Goal: Task Accomplishment & Management: Use online tool/utility

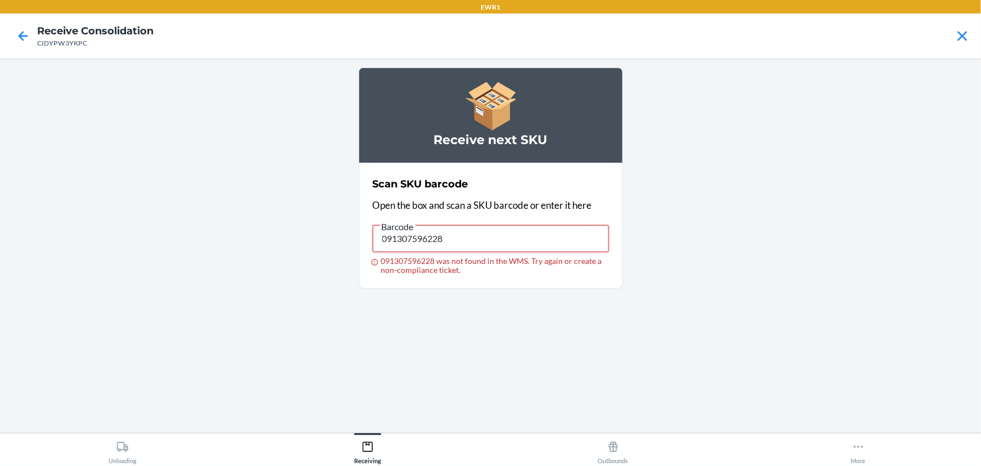
drag, startPoint x: 461, startPoint y: 234, endPoint x: 0, endPoint y: 287, distance: 463.6
click at [0, 287] on main "Receive next SKU Scan SKU barcode Open the box and scan a SKU barcode or enter …" at bounding box center [490, 245] width 981 height 374
drag, startPoint x: 463, startPoint y: 240, endPoint x: 0, endPoint y: 312, distance: 469.0
click at [0, 312] on main "Receive next SKU Scan SKU barcode Open the box and scan a SKU barcode or enter …" at bounding box center [490, 245] width 981 height 374
type input "842059156013"
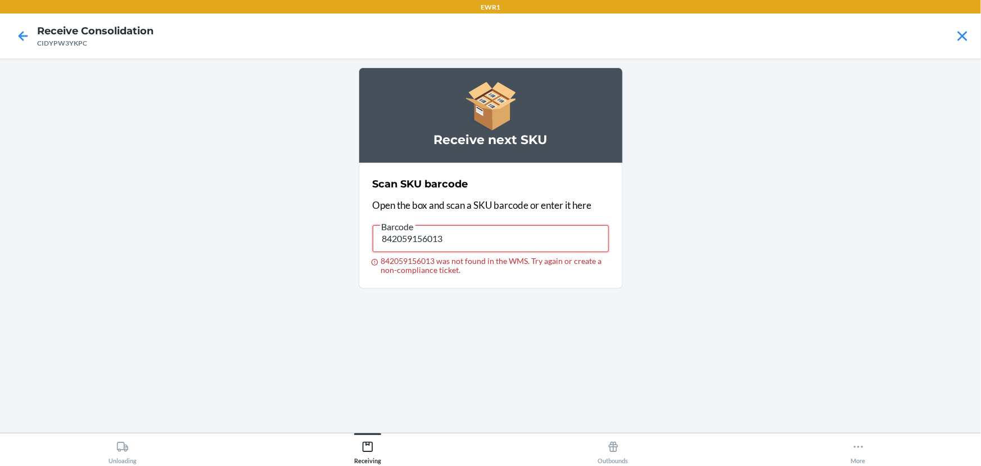
drag, startPoint x: 466, startPoint y: 242, endPoint x: 0, endPoint y: 303, distance: 469.6
click at [0, 303] on main "Receive next SKU Scan SKU barcode Open the box and scan a SKU barcode or enter …" at bounding box center [490, 245] width 981 height 374
drag, startPoint x: 450, startPoint y: 250, endPoint x: 267, endPoint y: 232, distance: 184.2
click at [267, 232] on main "Receive next SKU Scan SKU barcode Open the box and scan a SKU barcode or enter …" at bounding box center [490, 245] width 981 height 374
type input "088541955959"
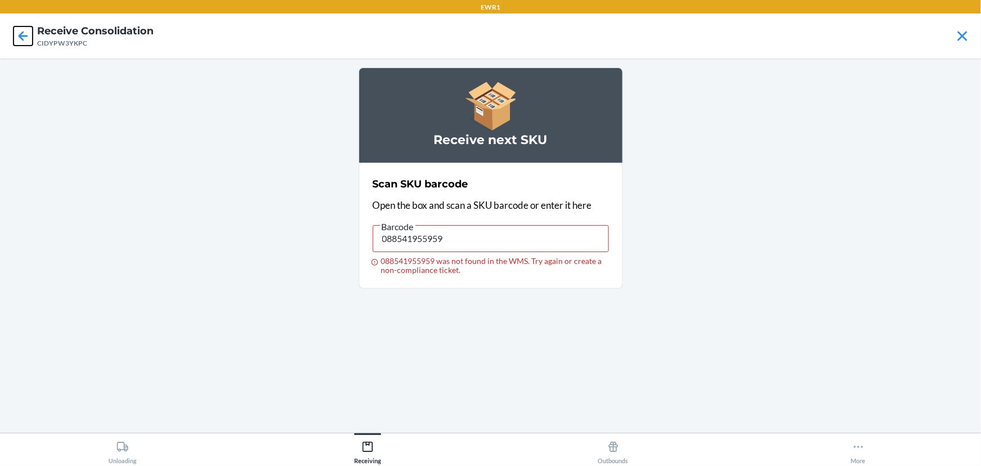
click at [31, 39] on icon at bounding box center [22, 35] width 19 height 19
drag, startPoint x: 459, startPoint y: 232, endPoint x: 127, endPoint y: 286, distance: 336.2
click at [132, 283] on main "Receive next SKU Scan SKU barcode Open the box and scan a SKU barcode or enter …" at bounding box center [490, 245] width 981 height 374
type input "013283237438"
drag, startPoint x: 468, startPoint y: 237, endPoint x: 15, endPoint y: 326, distance: 461.2
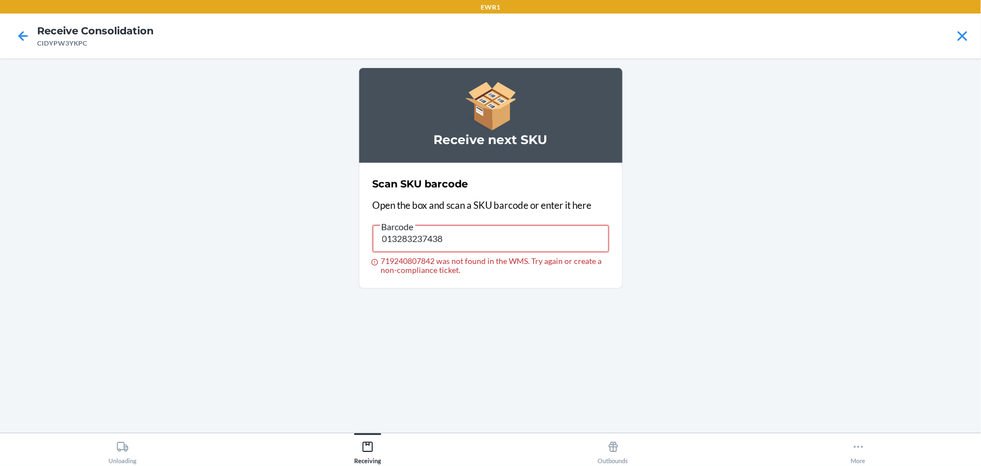
click at [0, 349] on main "Receive next SKU Scan SKU barcode Open the box and scan a SKU barcode or enter …" at bounding box center [490, 245] width 981 height 374
drag, startPoint x: 488, startPoint y: 236, endPoint x: 0, endPoint y: 281, distance: 490.2
click at [0, 281] on main "Receive next SKU Scan SKU barcode Open the box and scan a SKU barcode or enter …" at bounding box center [490, 245] width 981 height 374
type input "091307489612"
click at [540, 224] on div "Barcode" at bounding box center [491, 222] width 236 height 6
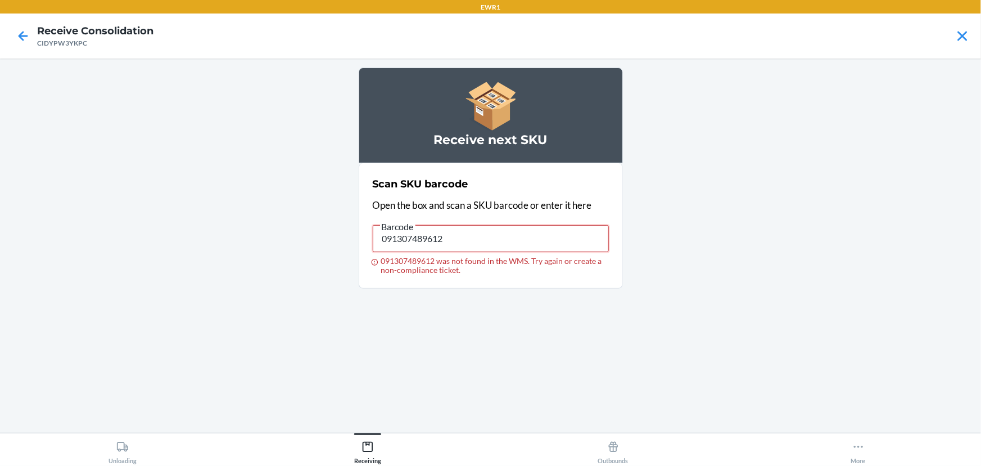
click at [540, 225] on input "091307489612" at bounding box center [491, 238] width 236 height 27
drag, startPoint x: 538, startPoint y: 242, endPoint x: 0, endPoint y: 137, distance: 548.4
click at [2, 132] on main "Receive next SKU Scan SKU barcode Open the box and scan a SKU barcode or enter …" at bounding box center [490, 245] width 981 height 374
drag, startPoint x: 472, startPoint y: 241, endPoint x: 0, endPoint y: 309, distance: 476.6
click at [0, 309] on main "Receive next SKU Scan SKU barcode Open the box and scan a SKU barcode or enter …" at bounding box center [490, 245] width 981 height 374
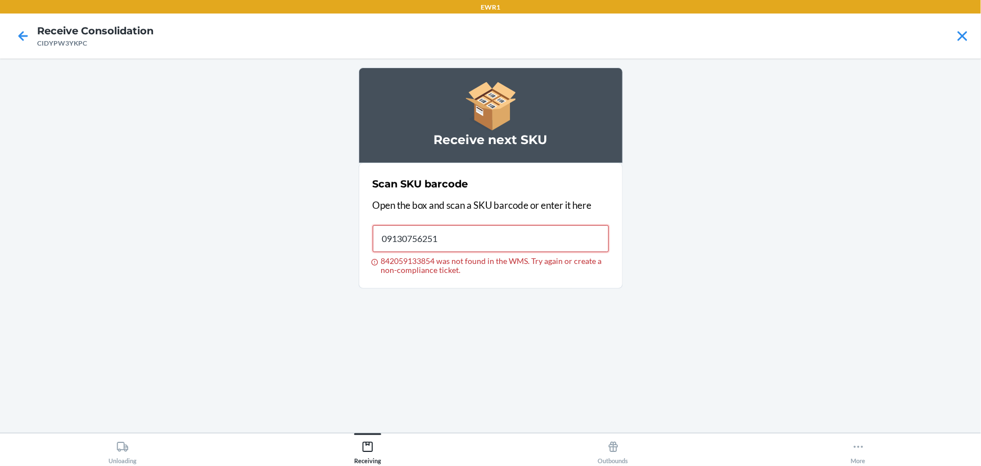
type input "091307562513"
drag, startPoint x: 474, startPoint y: 236, endPoint x: 0, endPoint y: 489, distance: 537.4
click at [0, 465] on html "EWR1 Receive Consolidation CIDYPW3YKPC Receive next SKU Scan SKU barcode Open t…" at bounding box center [490, 233] width 981 height 466
type input "091307489612"
click at [437, 231] on input "091307489612" at bounding box center [491, 238] width 236 height 27
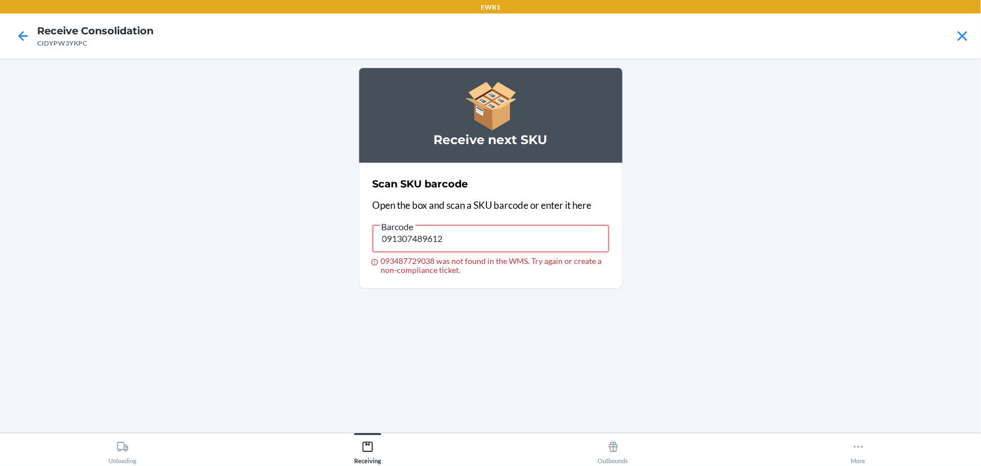
drag, startPoint x: 460, startPoint y: 236, endPoint x: 102, endPoint y: 256, distance: 358.8
click at [108, 252] on main "Receive next SKU Scan SKU barcode Open the box and scan a SKU barcode or enter …" at bounding box center [490, 245] width 981 height 374
type input "091307489612"
drag, startPoint x: 472, startPoint y: 243, endPoint x: 17, endPoint y: 441, distance: 495.6
click at [0, 437] on div "EWR1 Receive Consolidation CIDYPW3YKPC Receive next SKU Scan SKU barcode Open t…" at bounding box center [490, 233] width 981 height 466
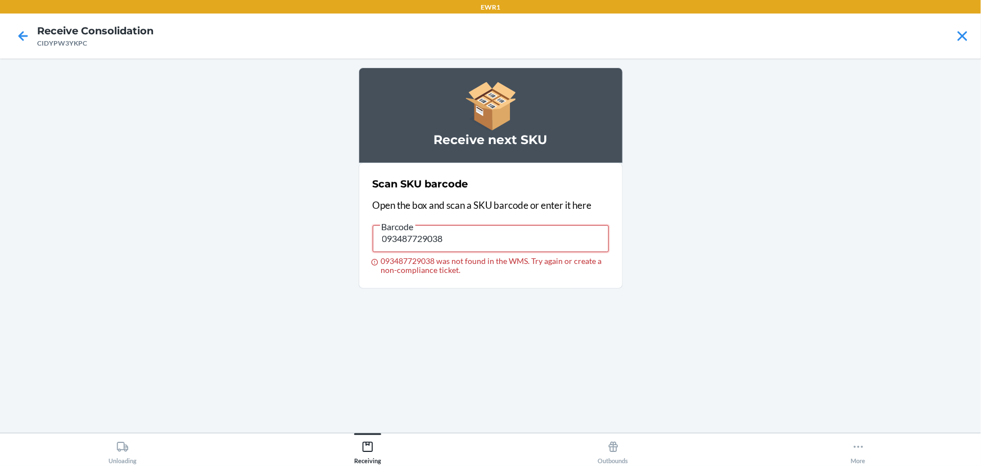
drag, startPoint x: 498, startPoint y: 232, endPoint x: 0, endPoint y: 368, distance: 516.5
click at [0, 368] on main "Receive next SKU Scan SKU barcode Open the box and scan a SKU barcode or enter …" at bounding box center [490, 245] width 981 height 374
type input "029408242577"
drag, startPoint x: 499, startPoint y: 233, endPoint x: 38, endPoint y: 350, distance: 475.3
click at [21, 351] on main "Receive next SKU Scan SKU barcode Open the box and scan a SKU barcode or enter …" at bounding box center [490, 245] width 981 height 374
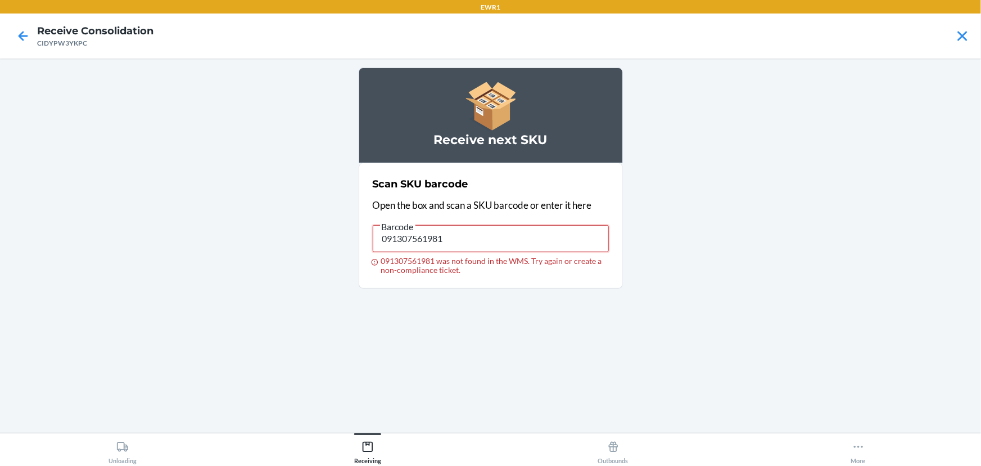
drag, startPoint x: 518, startPoint y: 232, endPoint x: 0, endPoint y: 164, distance: 522.5
click at [3, 224] on main "Receive next SKU Scan SKU barcode Open the box and scan a SKU barcode or enter …" at bounding box center [490, 245] width 981 height 374
type input "091307561998"
drag, startPoint x: 483, startPoint y: 231, endPoint x: 16, endPoint y: 277, distance: 469.7
click at [16, 277] on main "Receive next SKU Scan SKU barcode Open the box and scan a SKU barcode or enter …" at bounding box center [490, 245] width 981 height 374
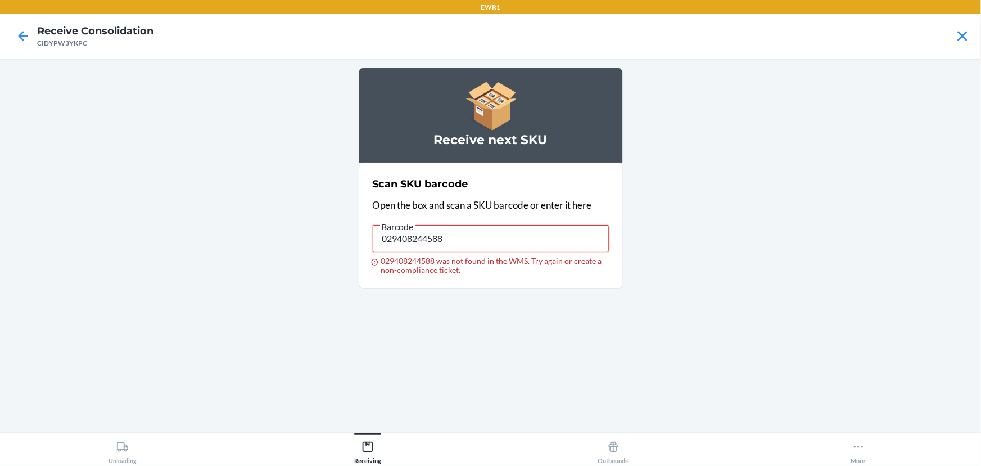
drag, startPoint x: 516, startPoint y: 244, endPoint x: 21, endPoint y: 204, distance: 497.1
click at [21, 204] on main "Receive next SKU Scan SKU barcode Open the box and scan a SKU barcode or enter …" at bounding box center [490, 245] width 981 height 374
type input "091307562001"
drag, startPoint x: 480, startPoint y: 245, endPoint x: 0, endPoint y: 268, distance: 480.3
click at [0, 268] on main "Receive next SKU Scan SKU barcode Open the box and scan a SKU barcode or enter …" at bounding box center [490, 245] width 981 height 374
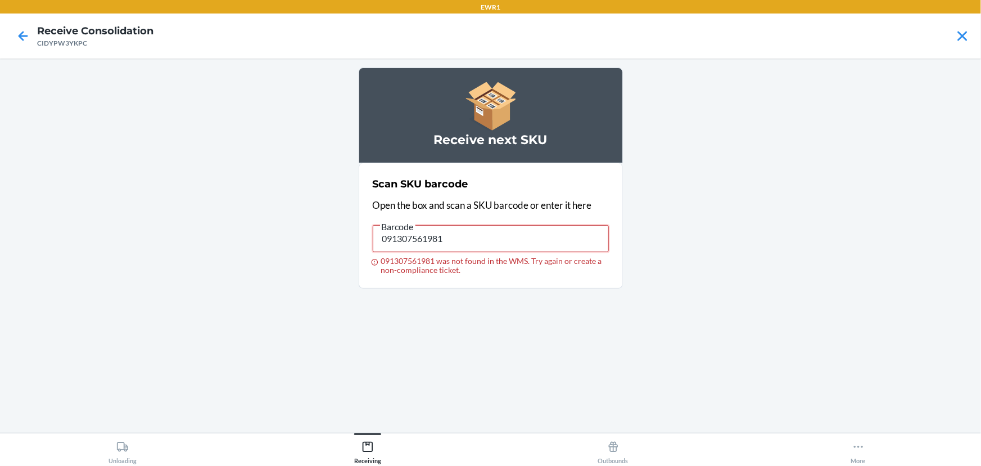
drag, startPoint x: 467, startPoint y: 245, endPoint x: 7, endPoint y: 302, distance: 463.0
click at [7, 302] on main "Receive next SKU Scan SKU barcode Open the box and scan a SKU barcode or enter …" at bounding box center [490, 245] width 981 height 374
type input "091307562001"
drag, startPoint x: 484, startPoint y: 241, endPoint x: 0, endPoint y: 186, distance: 486.8
click at [0, 186] on main "Receive next SKU Scan SKU barcode Open the box and scan a SKU barcode or enter …" at bounding box center [490, 245] width 981 height 374
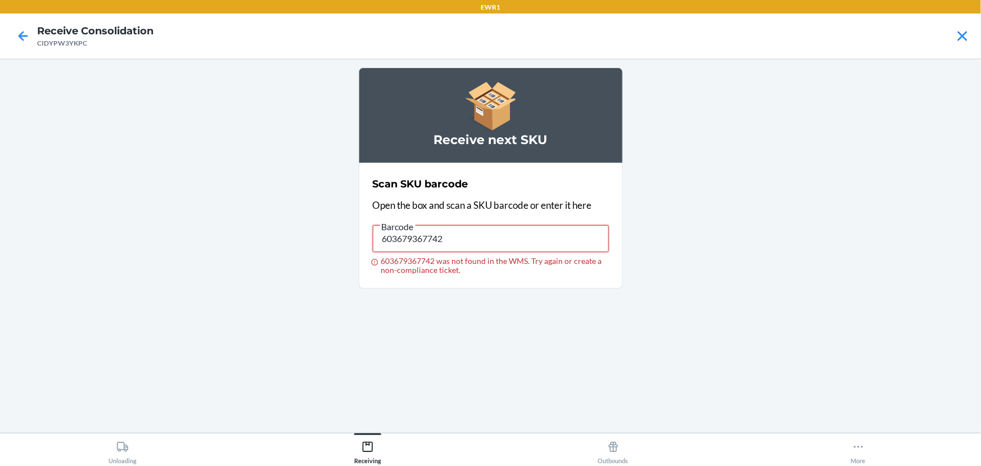
drag, startPoint x: 540, startPoint y: 241, endPoint x: 14, endPoint y: 174, distance: 530.1
click at [10, 194] on main "Receive next SKU Scan SKU barcode Open the box and scan a SKU barcode or enter …" at bounding box center [490, 245] width 981 height 374
type input "093487729021"
drag, startPoint x: 556, startPoint y: 237, endPoint x: 0, endPoint y: 101, distance: 572.1
click at [0, 218] on main "Receive next SKU Scan SKU barcode Open the box and scan a SKU barcode or enter …" at bounding box center [490, 245] width 981 height 374
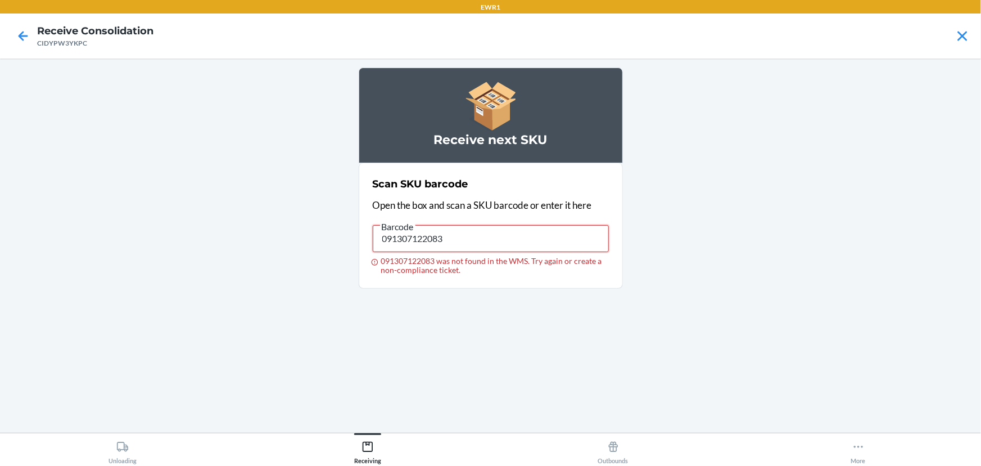
drag, startPoint x: 470, startPoint y: 242, endPoint x: 0, endPoint y: 241, distance: 469.6
click at [0, 241] on main "Receive next SKU Scan SKU barcode Open the box and scan a SKU barcode or enter …" at bounding box center [490, 245] width 981 height 374
type input "029442848261"
drag, startPoint x: 557, startPoint y: 236, endPoint x: 0, endPoint y: -51, distance: 626.3
click at [0, 0] on html "EWR1 Receive Consolidation CIDYPW3YKPC Receive next SKU Scan SKU barcode Open t…" at bounding box center [490, 233] width 981 height 466
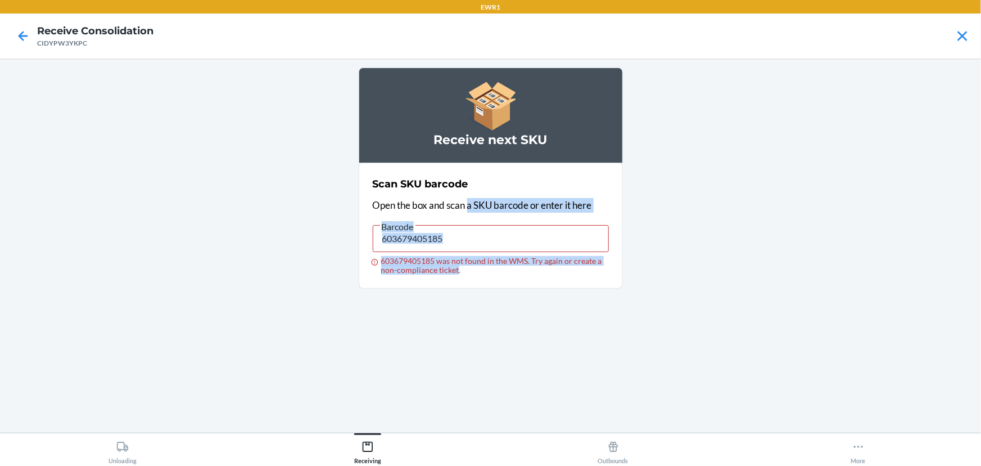
drag, startPoint x: 470, startPoint y: 200, endPoint x: 457, endPoint y: 275, distance: 76.6
click at [457, 287] on section "Scan SKU barcode Open the box and scan a SKU barcode or enter it here Barcode 6…" at bounding box center [491, 225] width 264 height 125
click at [461, 238] on input "603679405185" at bounding box center [491, 238] width 236 height 27
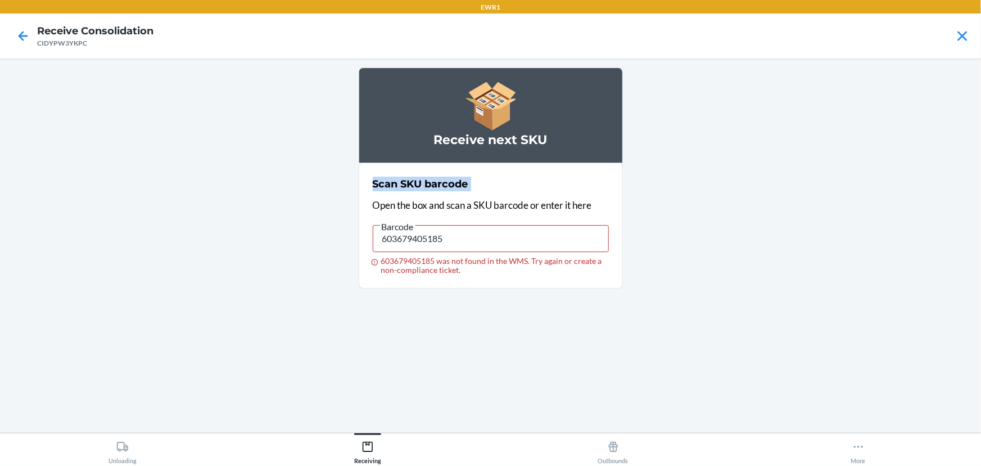
click at [273, 193] on main "Receive next SKU Scan SKU barcode Open the box and scan a SKU barcode or enter …" at bounding box center [490, 245] width 981 height 374
drag, startPoint x: 454, startPoint y: 237, endPoint x: 0, endPoint y: 112, distance: 470.8
click at [0, 112] on main "Receive next SKU Scan SKU barcode Open the box and scan a SKU barcode or enter …" at bounding box center [490, 245] width 981 height 374
type input "\"
type input "603679206812"
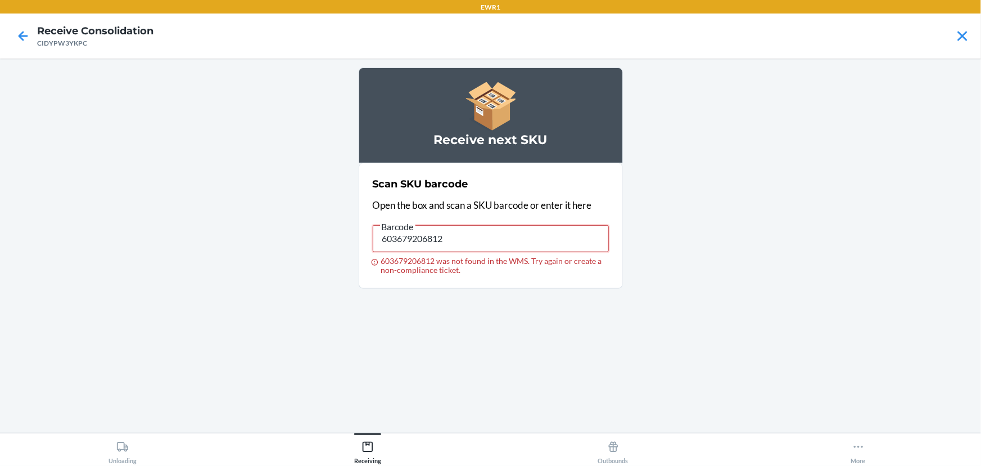
drag, startPoint x: 500, startPoint y: 241, endPoint x: 0, endPoint y: 132, distance: 511.7
click at [0, 132] on main "Receive next SKU Scan SKU barcode Open the box and scan a SKU barcode or enter …" at bounding box center [490, 245] width 981 height 374
drag, startPoint x: 477, startPoint y: 240, endPoint x: 0, endPoint y: 158, distance: 484.4
click at [0, 158] on main "Receive next SKU Scan SKU barcode Open the box and scan a SKU barcode or enter …" at bounding box center [490, 245] width 981 height 374
type input "[CREDIT_CARD_NUMBER]"
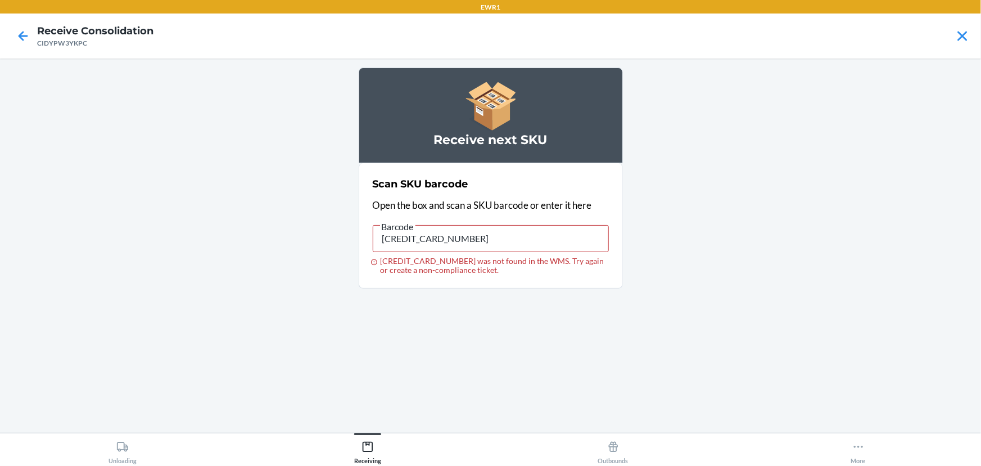
click at [468, 222] on div "Barcode" at bounding box center [491, 222] width 236 height 6
click at [468, 225] on input "[CREDIT_CARD_NUMBER]" at bounding box center [491, 238] width 236 height 27
drag, startPoint x: 463, startPoint y: 234, endPoint x: 0, endPoint y: 196, distance: 465.0
click at [0, 211] on main "Receive next SKU Scan SKU barcode Open the box and scan a SKU barcode or enter …" at bounding box center [490, 245] width 981 height 374
drag, startPoint x: 474, startPoint y: 245, endPoint x: 0, endPoint y: 223, distance: 474.6
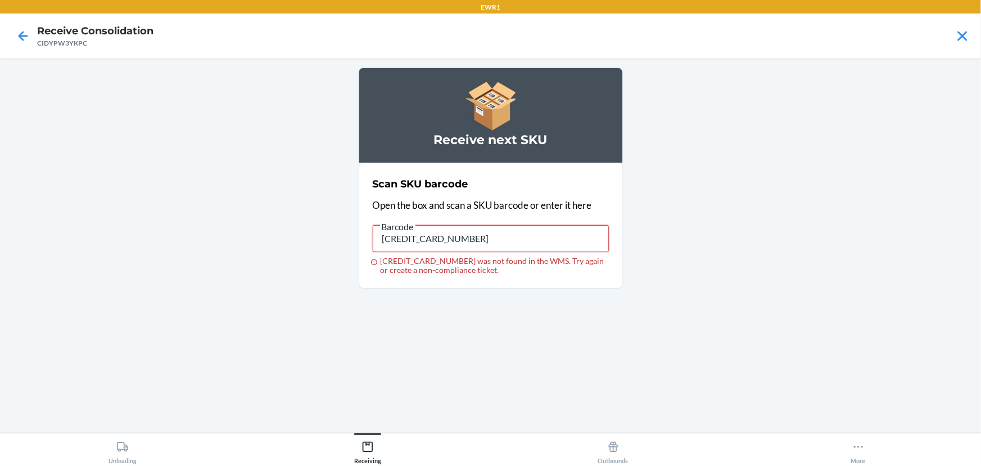
click at [0, 223] on main "Receive next SKU Scan SKU barcode Open the box and scan a SKU barcode or enter …" at bounding box center [490, 245] width 981 height 374
type input "719240847466"
drag, startPoint x: 539, startPoint y: 237, endPoint x: 0, endPoint y: 112, distance: 553.5
click at [0, 112] on main "Receive next SKU Scan SKU barcode Open the box and scan a SKU barcode or enter …" at bounding box center [490, 245] width 981 height 374
drag, startPoint x: 518, startPoint y: 247, endPoint x: 0, endPoint y: 211, distance: 519.2
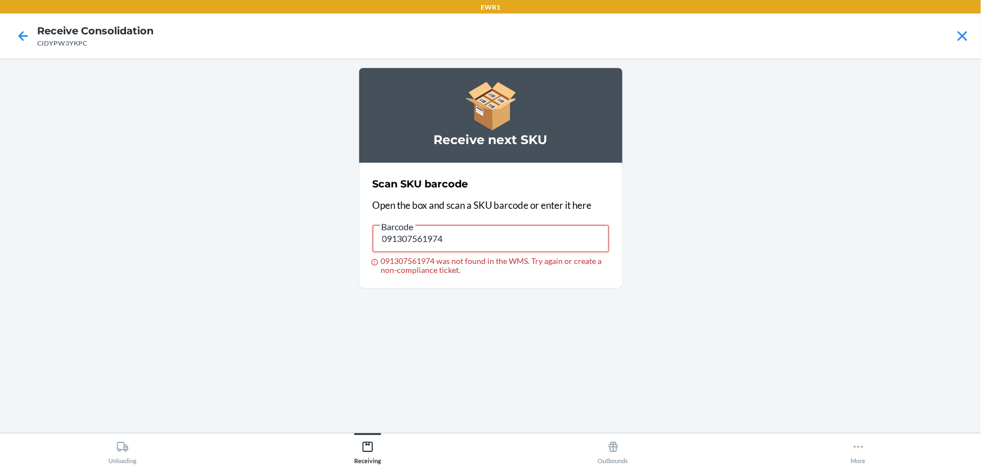
click at [0, 211] on main "Receive next SKU Scan SKU barcode Open the box and scan a SKU barcode or enter …" at bounding box center [490, 245] width 981 height 374
type input "013283796522"
drag, startPoint x: 448, startPoint y: 246, endPoint x: 189, endPoint y: 185, distance: 266.4
click at [189, 185] on main "Receive next SKU Scan SKU barcode Open the box and scan a SKU barcode or enter …" at bounding box center [490, 245] width 981 height 374
type input "013283796409"
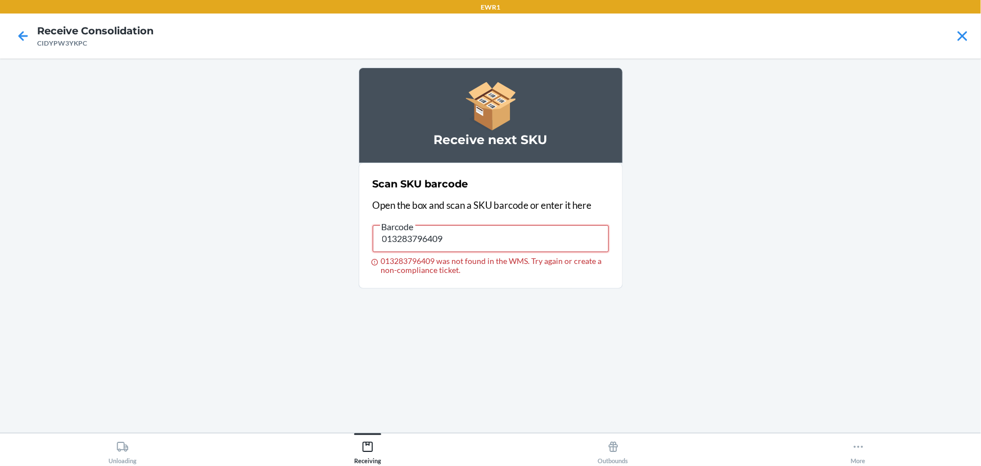
drag, startPoint x: 553, startPoint y: 240, endPoint x: 239, endPoint y: 225, distance: 314.7
click at [234, 223] on main "Receive next SKU Scan SKU barcode Open the box and scan a SKU barcode or enter …" at bounding box center [490, 245] width 981 height 374
type input "013283107601"
drag, startPoint x: 466, startPoint y: 245, endPoint x: 0, endPoint y: 281, distance: 467.0
click at [0, 290] on main "Receive next SKU Scan SKU barcode Open the box and scan a SKU barcode or enter …" at bounding box center [490, 245] width 981 height 374
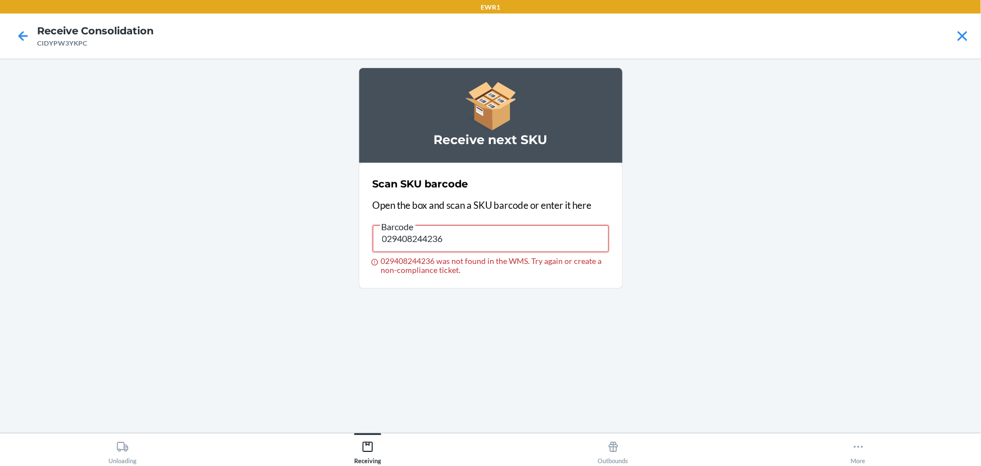
drag, startPoint x: 489, startPoint y: 231, endPoint x: 73, endPoint y: 324, distance: 425.8
click at [0, 363] on main "Receive next SKU Scan SKU barcode Open the box and scan a SKU barcode or enter …" at bounding box center [490, 245] width 981 height 374
type input "029408244229"
drag, startPoint x: 498, startPoint y: 229, endPoint x: 82, endPoint y: 188, distance: 418.2
click at [0, 228] on main "Receive next SKU Scan SKU barcode Open the box and scan a SKU barcode or enter …" at bounding box center [490, 245] width 981 height 374
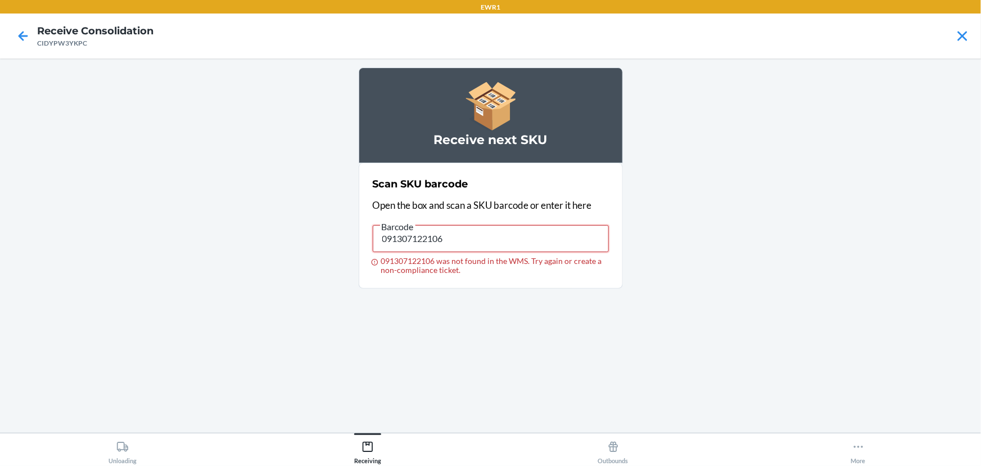
drag, startPoint x: 470, startPoint y: 247, endPoint x: 172, endPoint y: 169, distance: 307.5
click at [172, 169] on main "Receive next SKU Scan SKU barcode Open the box and scan a SKU barcode or enter …" at bounding box center [490, 245] width 981 height 374
type input "029408244236"
drag, startPoint x: 454, startPoint y: 242, endPoint x: 39, endPoint y: 157, distance: 424.3
click at [33, 159] on main "Receive next SKU Scan SKU barcode Open the box and scan a SKU barcode or enter …" at bounding box center [490, 245] width 981 height 374
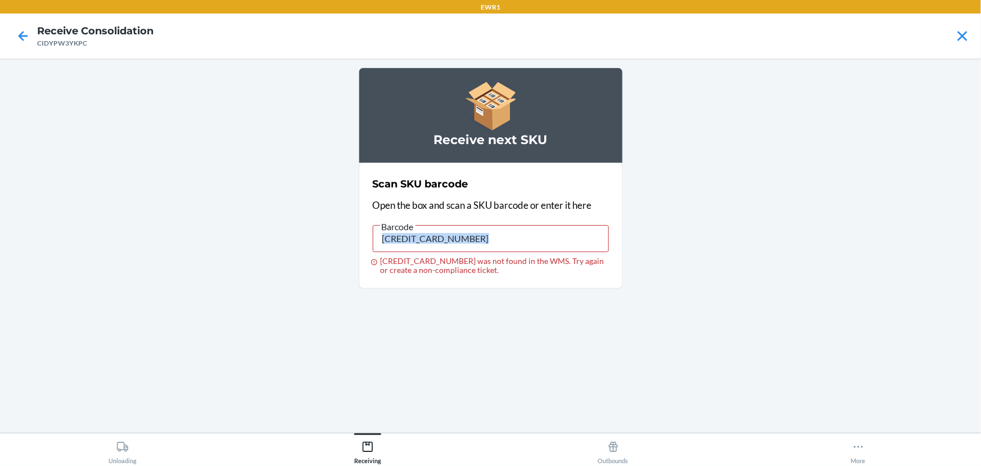
drag, startPoint x: 498, startPoint y: 253, endPoint x: 498, endPoint y: 246, distance: 6.7
click at [498, 247] on label "Barcode 603679368374 603679368374 was not found in the WMS. Try again or create…" at bounding box center [491, 246] width 236 height 55
drag, startPoint x: 498, startPoint y: 245, endPoint x: 60, endPoint y: 208, distance: 440.2
click at [60, 208] on main "Receive next SKU Scan SKU barcode Open the box and scan a SKU barcode or enter …" at bounding box center [490, 245] width 981 height 374
type input "603679206812"
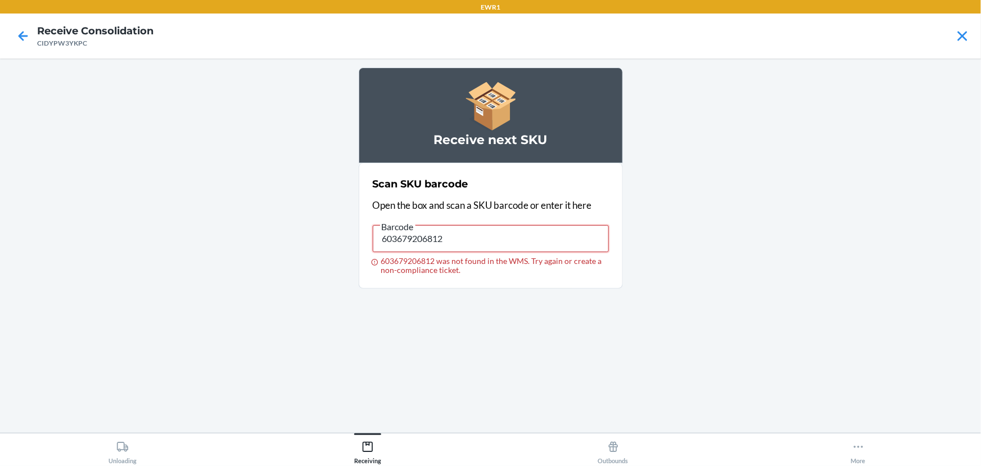
drag, startPoint x: 498, startPoint y: 231, endPoint x: 0, endPoint y: 220, distance: 497.8
click at [0, 220] on main "Receive next SKU Scan SKU barcode Open the box and scan a SKU barcode or enter …" at bounding box center [490, 245] width 981 height 374
drag, startPoint x: 458, startPoint y: 245, endPoint x: 0, endPoint y: 109, distance: 477.6
click at [0, 109] on main "Receive next SKU Scan SKU barcode Open the box and scan a SKU barcode or enter …" at bounding box center [490, 245] width 981 height 374
type input "091307069180"
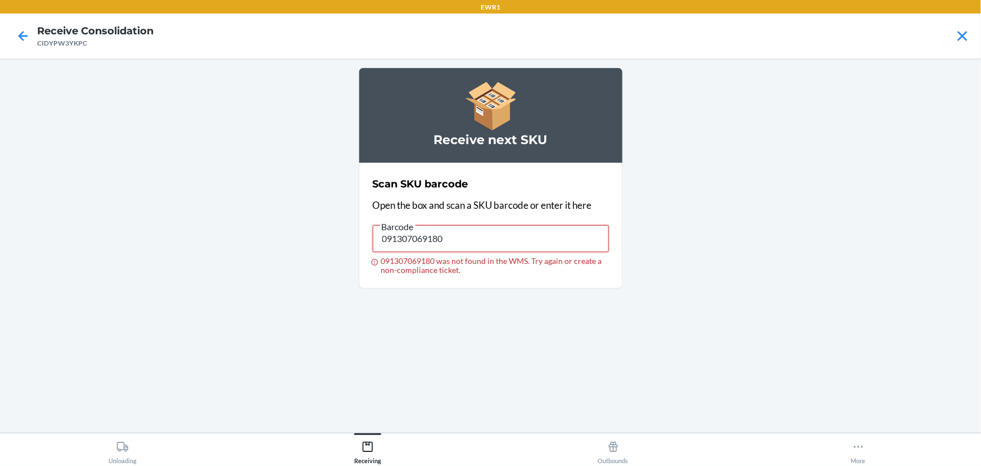
drag, startPoint x: 477, startPoint y: 244, endPoint x: 26, endPoint y: 109, distance: 470.8
click at [0, 145] on main "Receive next SKU Scan SKU barcode Open the box and scan a SKU barcode or enter …" at bounding box center [490, 245] width 981 height 374
click at [520, 222] on div "Barcode" at bounding box center [491, 222] width 236 height 6
click at [520, 225] on input "091307069173" at bounding box center [491, 238] width 236 height 27
drag, startPoint x: 504, startPoint y: 241, endPoint x: 0, endPoint y: 284, distance: 505.7
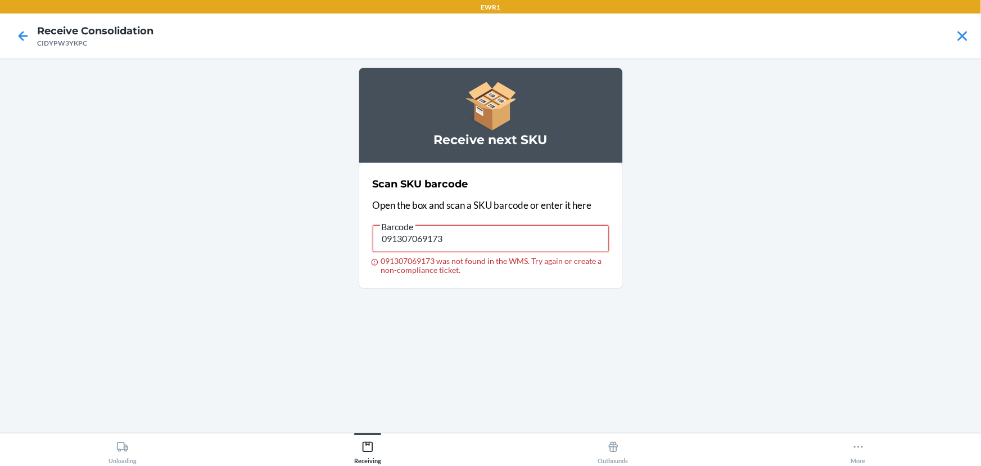
click at [0, 284] on main "Receive next SKU Scan SKU barcode Open the box and scan a SKU barcode or enter …" at bounding box center [490, 245] width 981 height 374
type input "091307069166"
drag, startPoint x: 479, startPoint y: 240, endPoint x: 39, endPoint y: 217, distance: 440.4
click at [1, 258] on main "Receive next SKU Scan SKU barcode Open the box and scan a SKU barcode or enter …" at bounding box center [490, 245] width 981 height 374
click at [0, 292] on main "Receive next SKU Scan SKU barcode Open the box and scan a SKU barcode or enter …" at bounding box center [490, 245] width 981 height 374
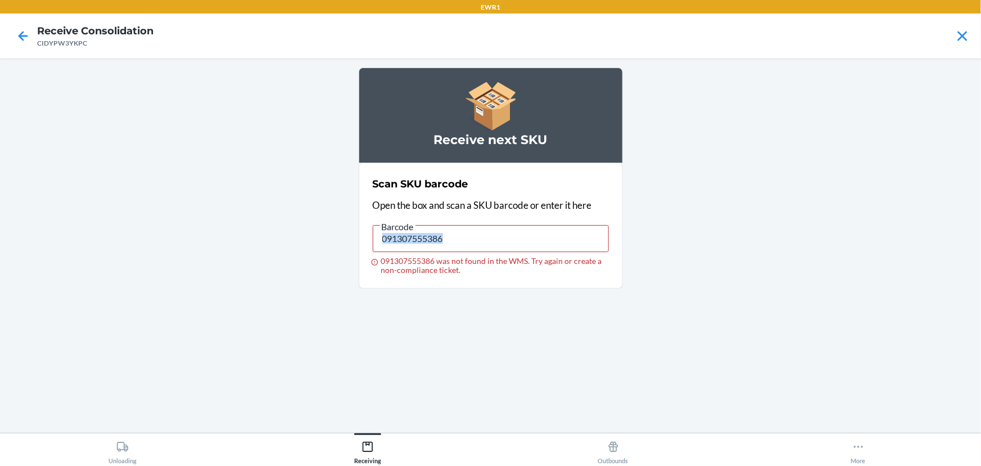
drag, startPoint x: 465, startPoint y: 224, endPoint x: 67, endPoint y: 258, distance: 398.5
click at [67, 258] on main "Receive next SKU Scan SKU barcode Open the box and scan a SKU barcode or enter …" at bounding box center [490, 245] width 981 height 374
click at [409, 235] on input "091307555386" at bounding box center [491, 238] width 236 height 27
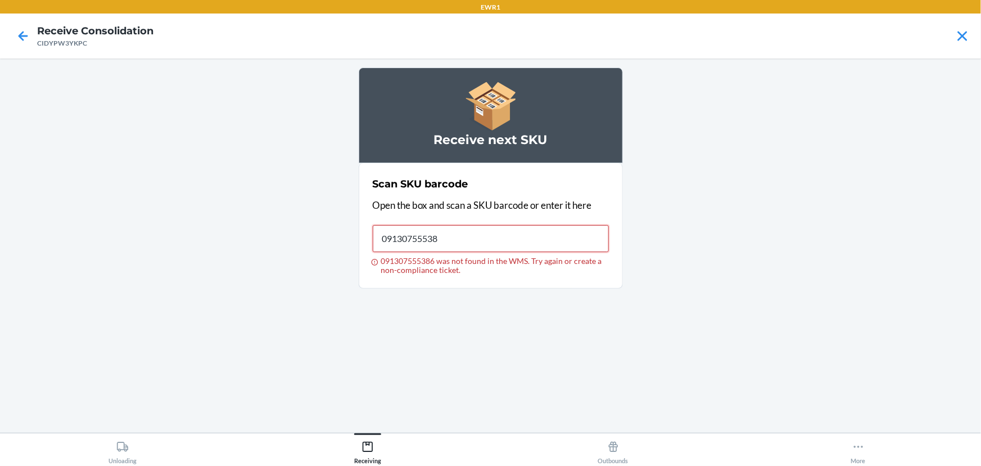
type input "091307555386"
click at [421, 232] on input "091307555386" at bounding box center [491, 238] width 236 height 27
type input "719240846322"
click at [421, 233] on input "719240846322" at bounding box center [491, 238] width 236 height 27
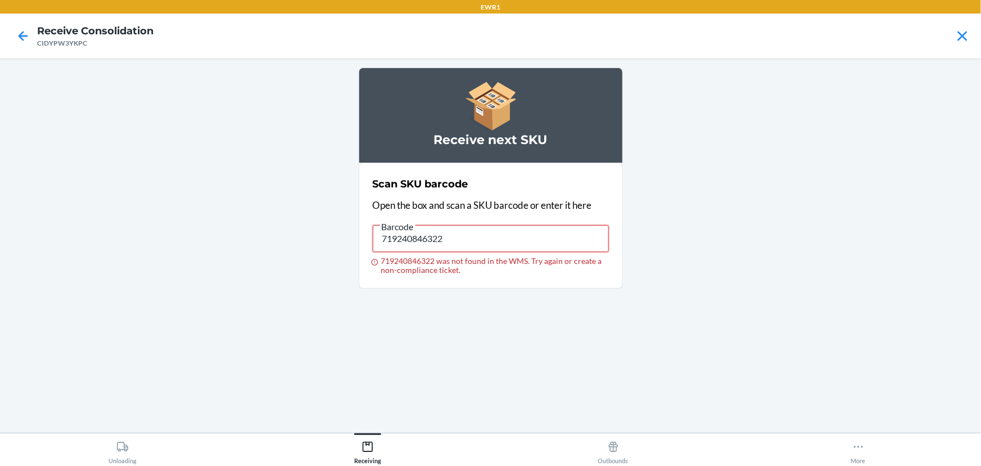
click at [421, 233] on input "719240846322" at bounding box center [491, 238] width 236 height 27
click at [408, 240] on input "603679367735" at bounding box center [491, 238] width 236 height 27
type input "091307485584"
click at [384, 232] on span "Barcode" at bounding box center [397, 226] width 35 height 11
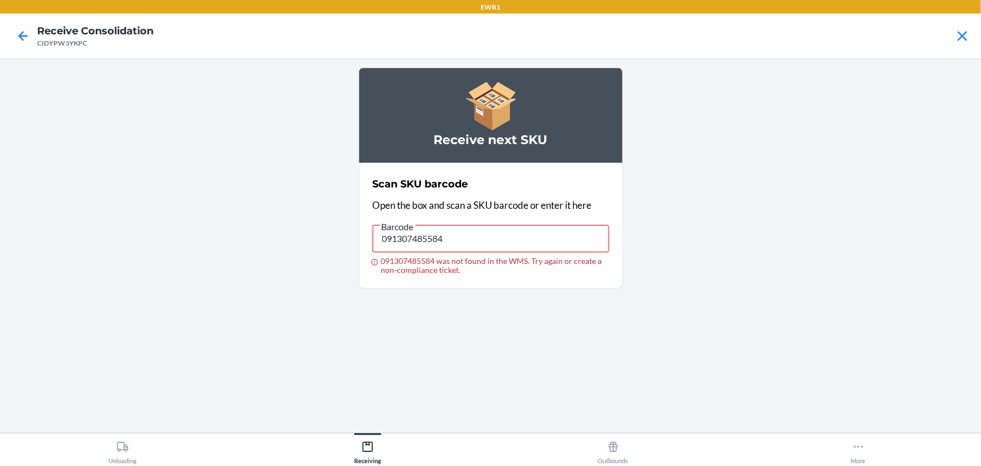
click at [384, 232] on input "091307485584" at bounding box center [491, 238] width 236 height 27
click at [387, 231] on span "Barcode" at bounding box center [397, 226] width 35 height 11
click at [387, 231] on input "091307485584" at bounding box center [491, 238] width 236 height 27
click at [394, 242] on input "091307485584" at bounding box center [491, 238] width 236 height 27
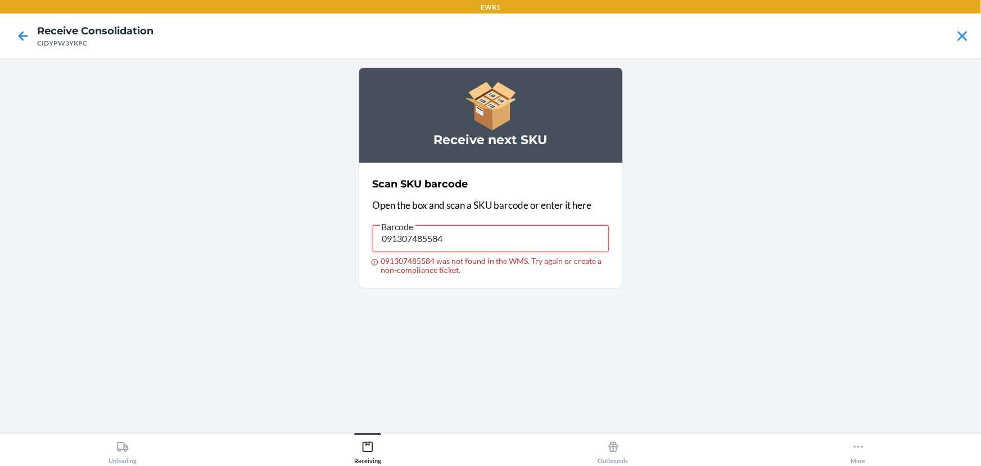
click at [430, 232] on input "091307485584" at bounding box center [491, 238] width 236 height 27
click at [430, 233] on input "091307485584" at bounding box center [491, 238] width 236 height 27
click at [430, 234] on input "=091307485584" at bounding box center [491, 238] width 236 height 27
type input "="
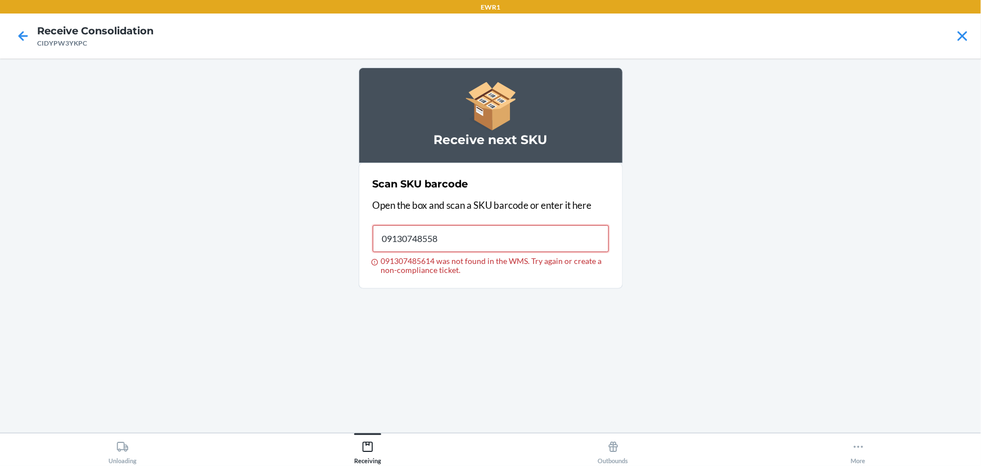
type input "091307485584"
click at [430, 234] on input "091307485584" at bounding box center [491, 238] width 236 height 27
click at [430, 234] on input "093488897385" at bounding box center [491, 238] width 236 height 27
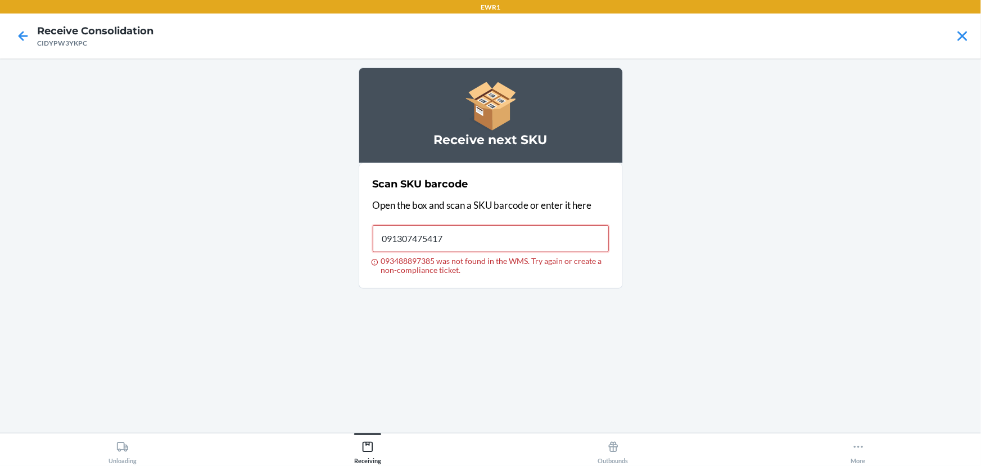
type input "091307475417"
click at [430, 234] on input "091307475417" at bounding box center [491, 238] width 236 height 27
click at [430, 234] on input "091307469843" at bounding box center [491, 238] width 236 height 27
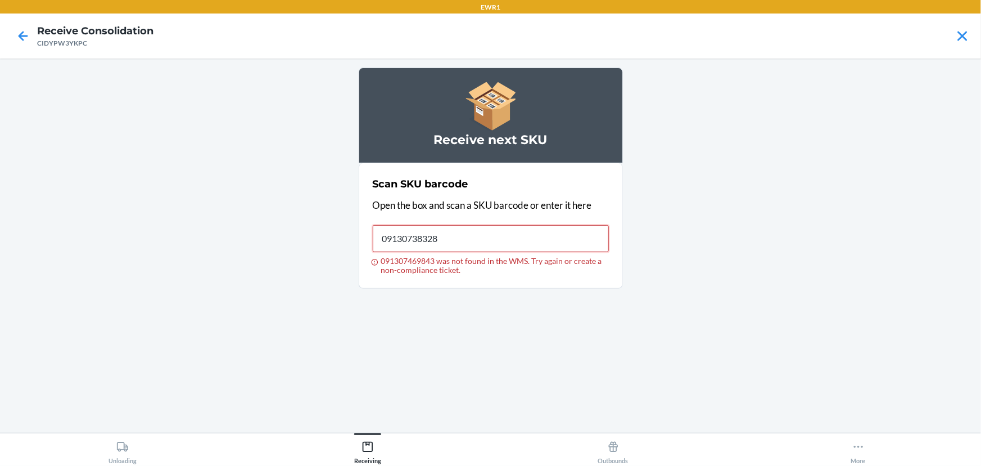
type input "091307383286"
click at [430, 234] on input "091307383286" at bounding box center [491, 238] width 236 height 27
click at [413, 230] on span "Barcode" at bounding box center [397, 226] width 35 height 11
click at [413, 230] on input "719240847466" at bounding box center [491, 238] width 236 height 27
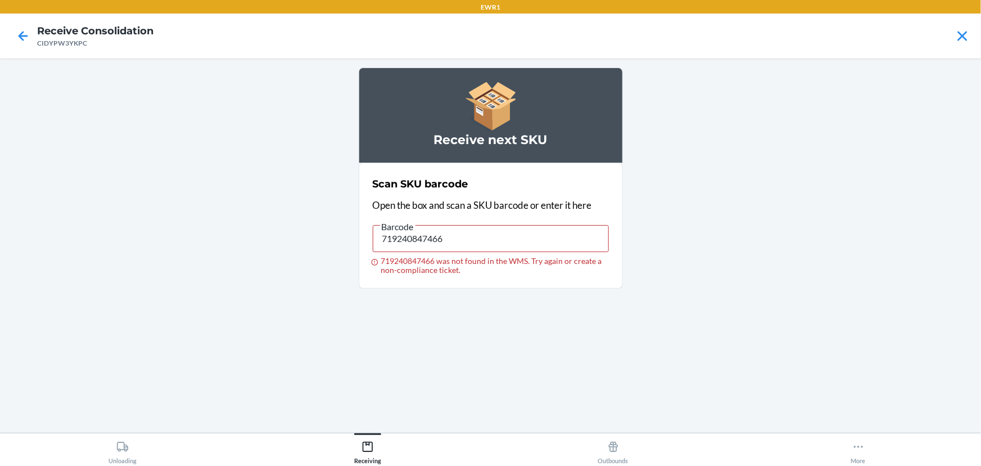
click at [413, 230] on span "Barcode" at bounding box center [397, 226] width 35 height 11
click at [413, 230] on input "719240847466" at bounding box center [491, 238] width 236 height 27
click at [413, 236] on input "719240847466" at bounding box center [491, 238] width 236 height 27
type input "[CREDIT_CARD_NUMBER]"
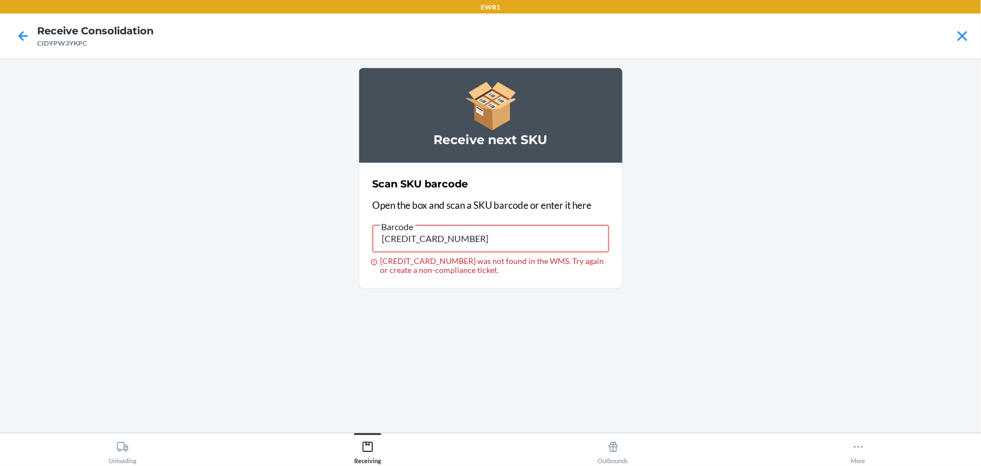
click at [413, 236] on input "[CREDIT_CARD_NUMBER]" at bounding box center [491, 238] width 236 height 27
click at [413, 236] on input "029408242751" at bounding box center [491, 238] width 236 height 27
type input "029408244229"
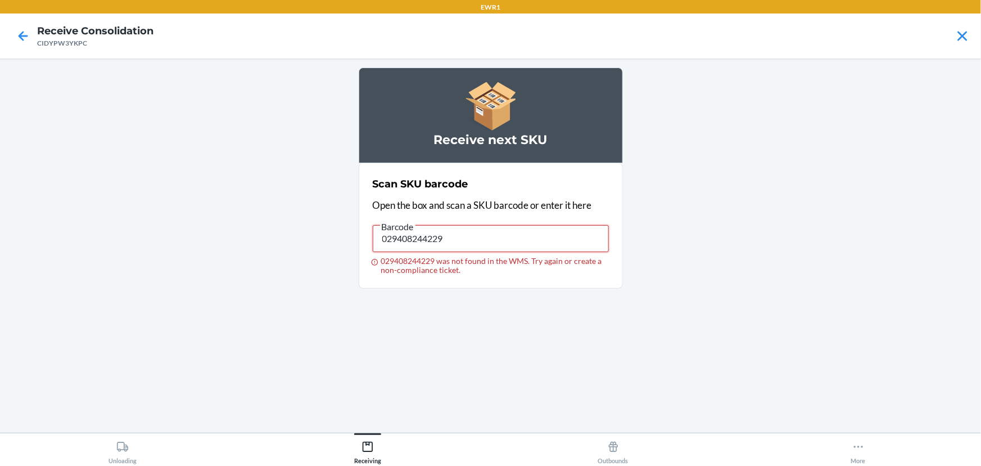
click at [413, 236] on input "029408244229" at bounding box center [491, 238] width 236 height 27
click at [413, 236] on input "093487655375" at bounding box center [491, 238] width 236 height 27
type input "013283438972"
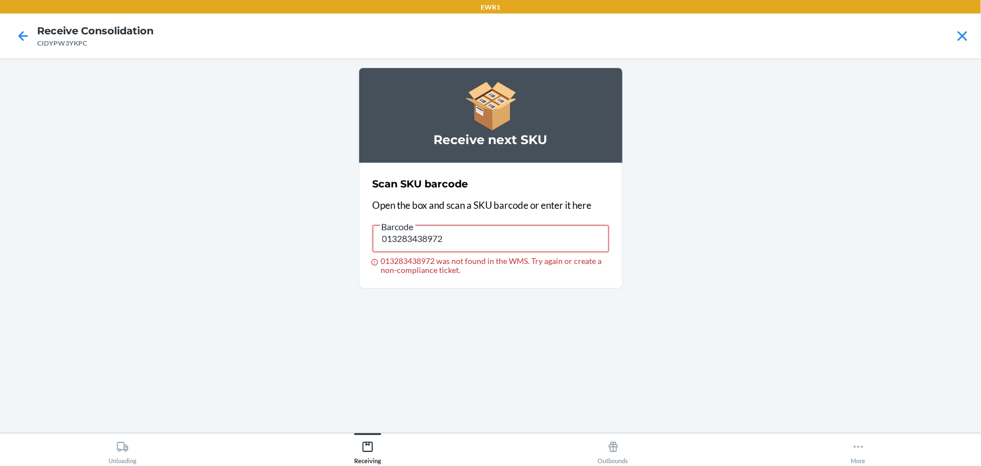
click at [407, 239] on input "013283438972" at bounding box center [491, 238] width 236 height 27
click at [407, 239] on input "029408244229" at bounding box center [491, 238] width 236 height 27
type input "029408244236"
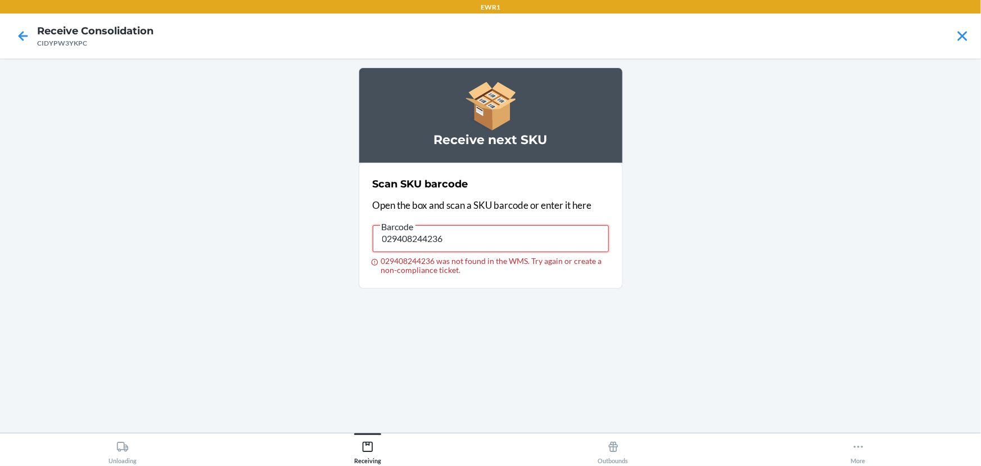
click at [407, 240] on input "029408244236" at bounding box center [491, 238] width 236 height 27
click at [407, 240] on input "093487603000" at bounding box center [491, 238] width 236 height 27
type input "091307469843"
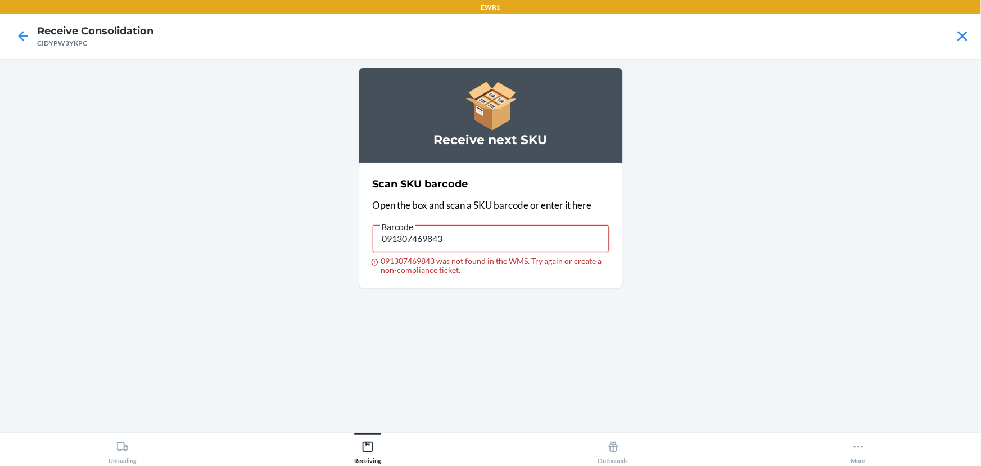
click at [410, 239] on input "091307469843" at bounding box center [491, 238] width 236 height 27
click at [410, 239] on input "038257127317" at bounding box center [491, 238] width 236 height 27
type input "091307469850"
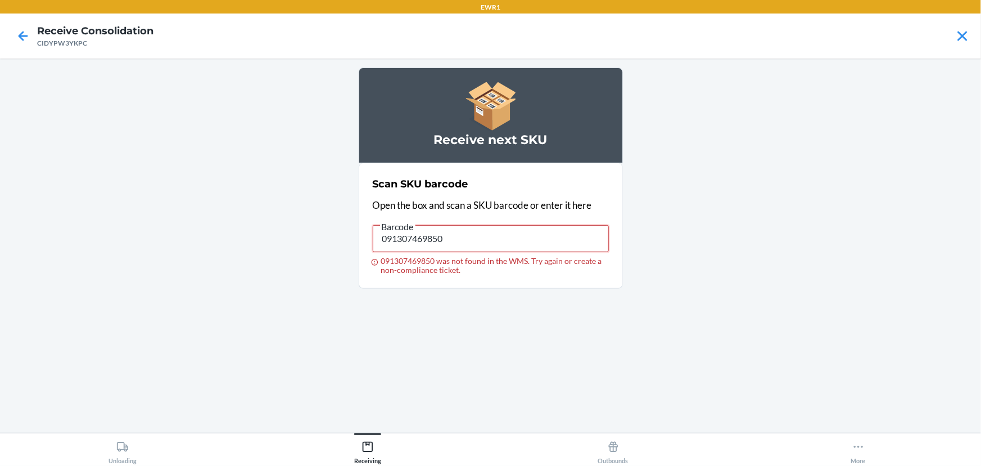
click at [420, 244] on input "091307469850" at bounding box center [491, 238] width 236 height 27
click at [395, 236] on input "029408244748" at bounding box center [491, 238] width 236 height 27
type input "091307122083"
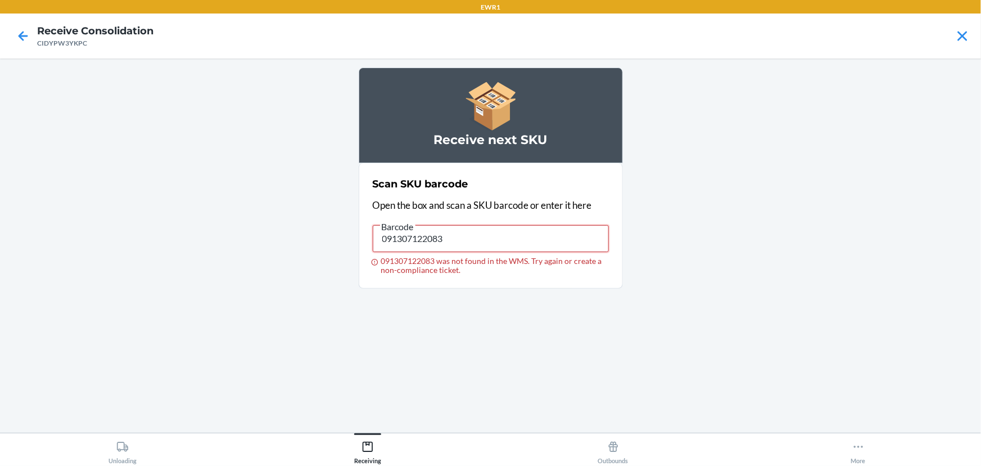
click at [433, 247] on input "091307122083" at bounding box center [491, 238] width 236 height 27
click at [429, 242] on input "091307122083" at bounding box center [491, 238] width 236 height 27
click at [434, 237] on input "091307122083" at bounding box center [491, 238] width 236 height 27
click at [434, 237] on input "091307469850" at bounding box center [491, 238] width 236 height 27
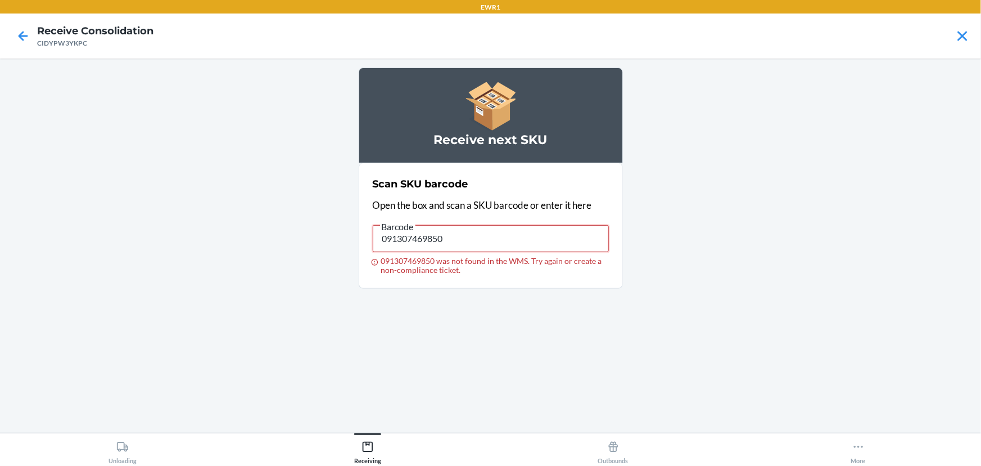
click at [434, 237] on input "091307469850" at bounding box center [491, 238] width 236 height 27
type input "749194323914"
click at [434, 236] on input "749194323914" at bounding box center [491, 238] width 236 height 27
click at [429, 237] on input "013283438040" at bounding box center [491, 238] width 236 height 27
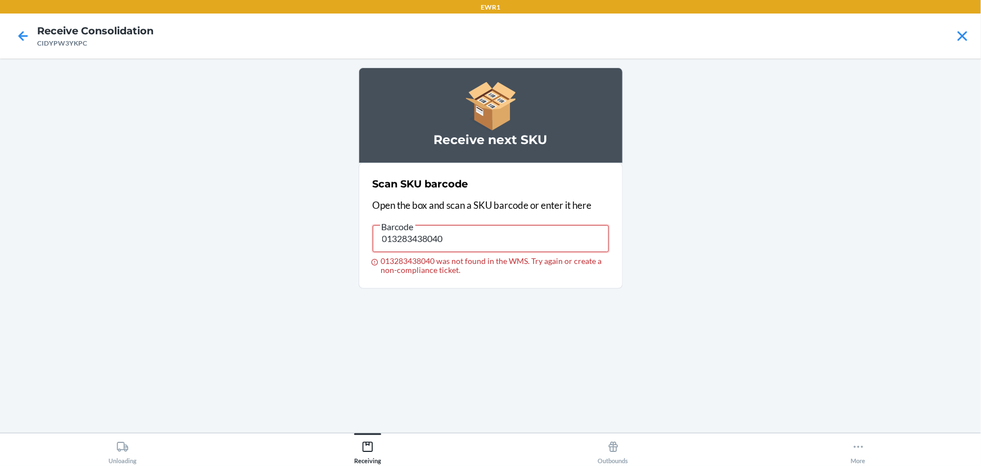
click at [429, 237] on input "013283438040" at bounding box center [491, 238] width 236 height 27
type input "091307508382"
click at [429, 237] on input "091307508382" at bounding box center [491, 238] width 236 height 27
click at [429, 237] on input "1101000428241" at bounding box center [491, 238] width 236 height 27
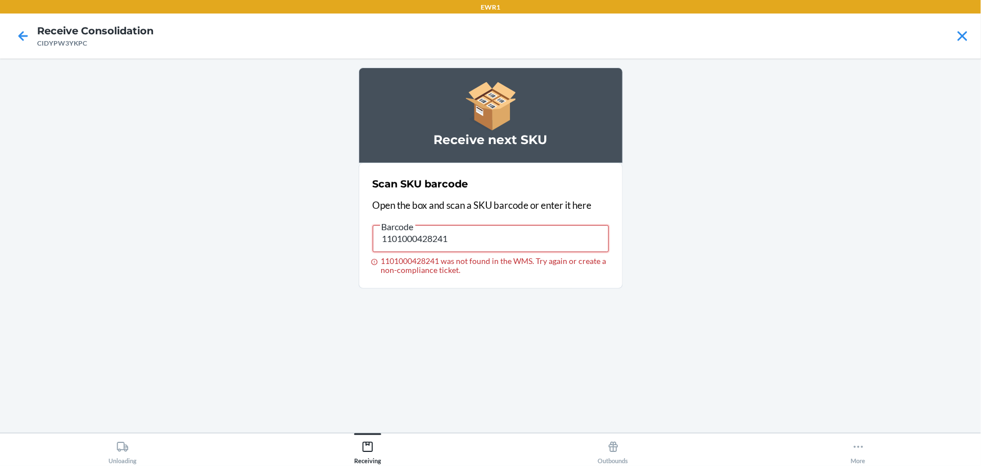
click at [429, 237] on input "1101000428241" at bounding box center [491, 238] width 236 height 27
type input "190475335599"
click at [427, 229] on input "190475335599" at bounding box center [491, 238] width 236 height 27
click at [426, 242] on input "091307598116" at bounding box center [491, 238] width 236 height 27
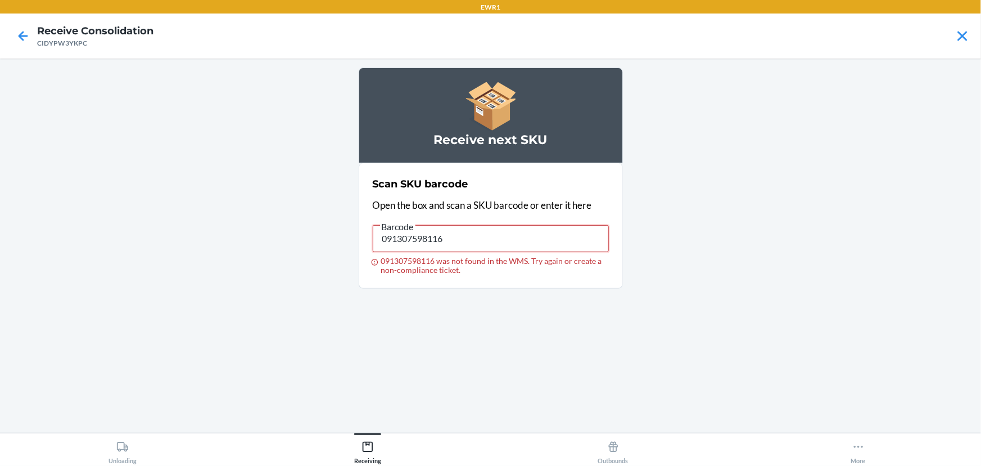
click at [426, 242] on input "091307598116" at bounding box center [491, 238] width 236 height 27
type input "029442851278"
click at [426, 242] on input "029442851278" at bounding box center [491, 238] width 236 height 27
click at [426, 242] on input "091307121918" at bounding box center [491, 238] width 236 height 27
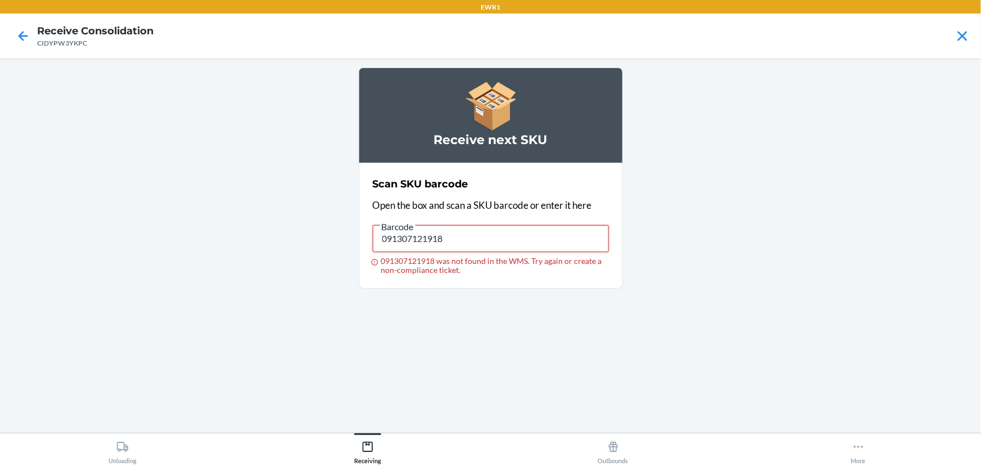
click at [426, 242] on input "091307121918" at bounding box center [491, 238] width 236 height 27
type input "719240847572"
click at [426, 242] on input "719240847572" at bounding box center [491, 238] width 236 height 27
click at [426, 242] on input "091307067858" at bounding box center [491, 238] width 236 height 27
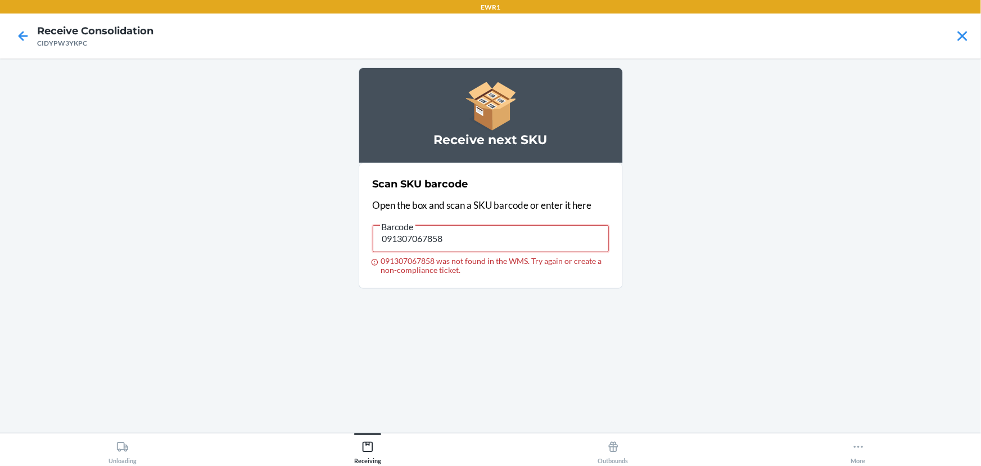
click at [426, 242] on input "091307067858" at bounding box center [491, 238] width 236 height 27
type input "029442851278"
click at [426, 242] on input "029442851278" at bounding box center [491, 238] width 236 height 27
click at [426, 242] on input "013283765191" at bounding box center [491, 238] width 236 height 27
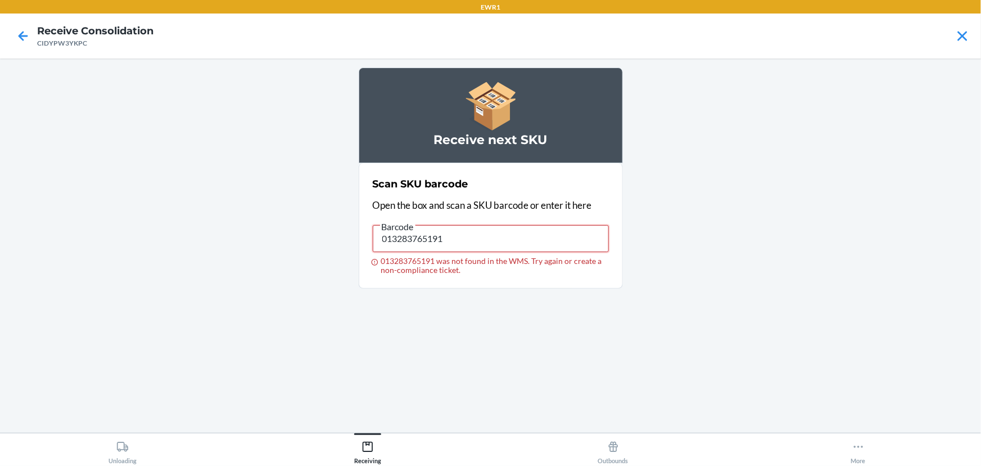
click at [426, 242] on input "013283765191" at bounding box center [491, 238] width 236 height 27
type input "091307436272"
click at [426, 242] on input "091307436272" at bounding box center [491, 238] width 236 height 27
click at [411, 247] on input "091307436272" at bounding box center [491, 238] width 236 height 27
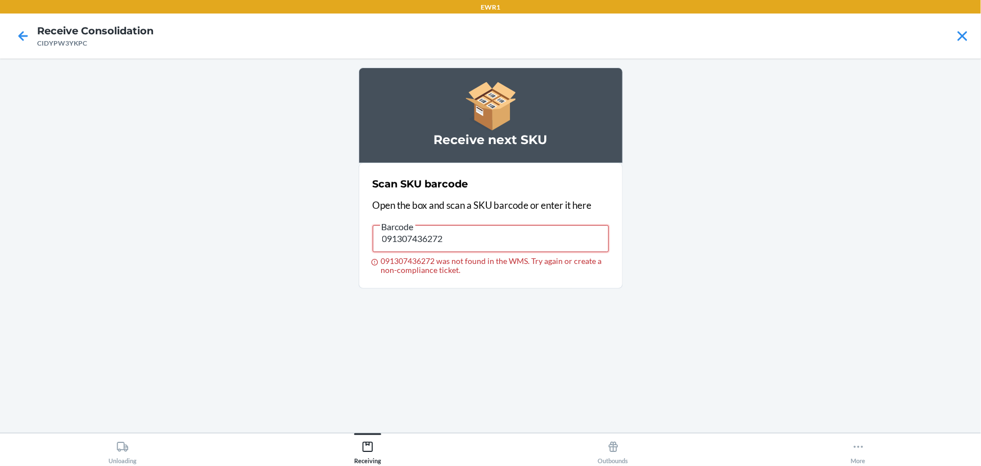
click at [411, 247] on input "091307436272" at bounding box center [491, 238] width 236 height 27
click at [434, 235] on input "748137000165" at bounding box center [491, 238] width 236 height 27
type input "748137000172"
click at [397, 238] on input "748137000172" at bounding box center [491, 238] width 236 height 27
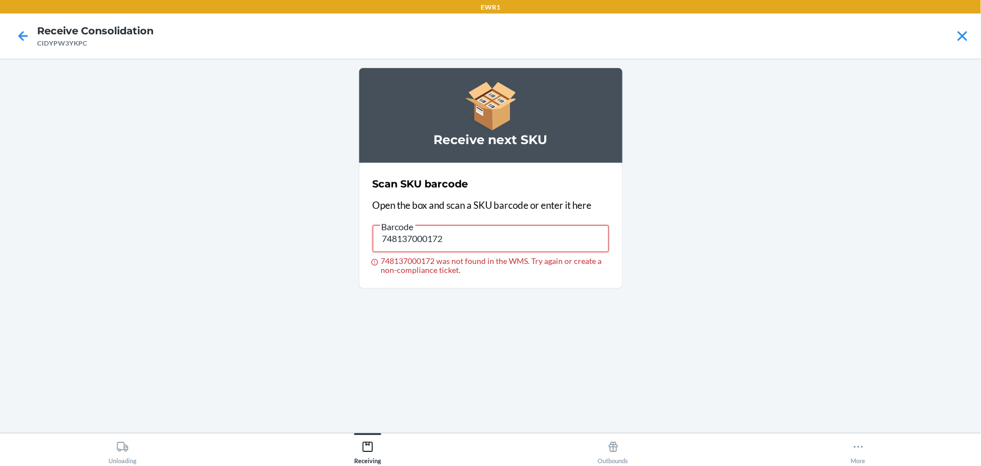
click at [397, 238] on input "748137000172" at bounding box center [491, 238] width 236 height 27
click at [397, 240] on input "091307067780" at bounding box center [491, 238] width 236 height 27
type input "091307364780"
click at [415, 229] on span "Barcode" at bounding box center [397, 226] width 35 height 11
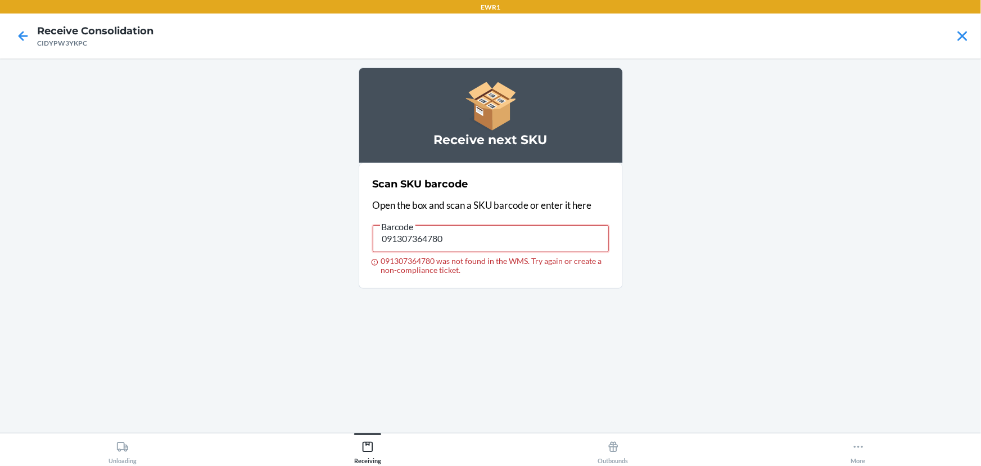
click at [415, 229] on input "091307364780" at bounding box center [491, 238] width 236 height 27
click at [415, 231] on input "091307364780" at bounding box center [491, 238] width 236 height 27
click at [424, 233] on input "091307559247" at bounding box center [491, 238] width 236 height 27
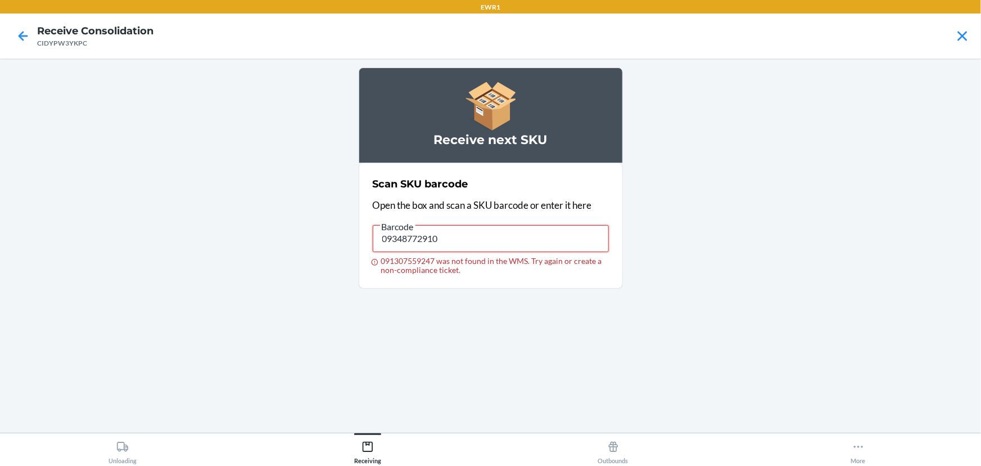
type input "093487729106"
click at [425, 231] on input "093487729106" at bounding box center [491, 238] width 236 height 27
click at [404, 234] on input "093487729090" at bounding box center [491, 238] width 236 height 27
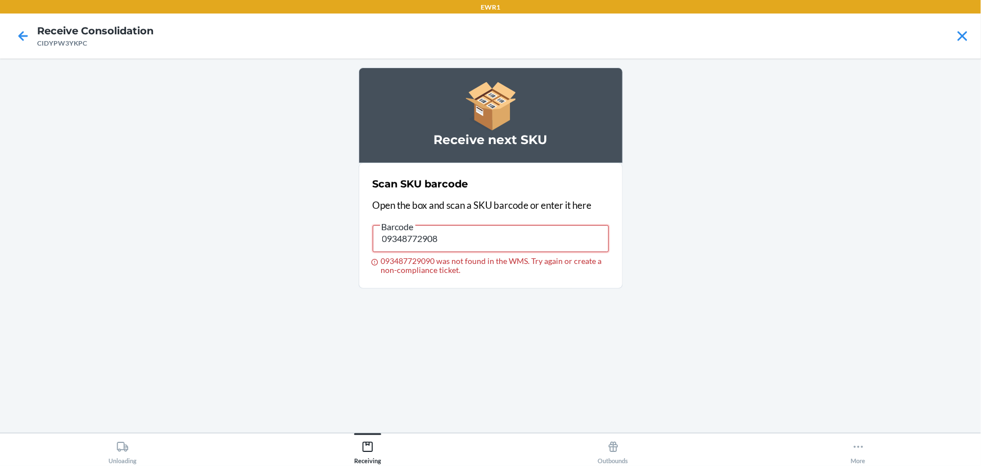
type input "093487729083"
click at [398, 244] on input "093487729083" at bounding box center [491, 238] width 236 height 27
click at [398, 232] on input "091307493107" at bounding box center [491, 238] width 236 height 27
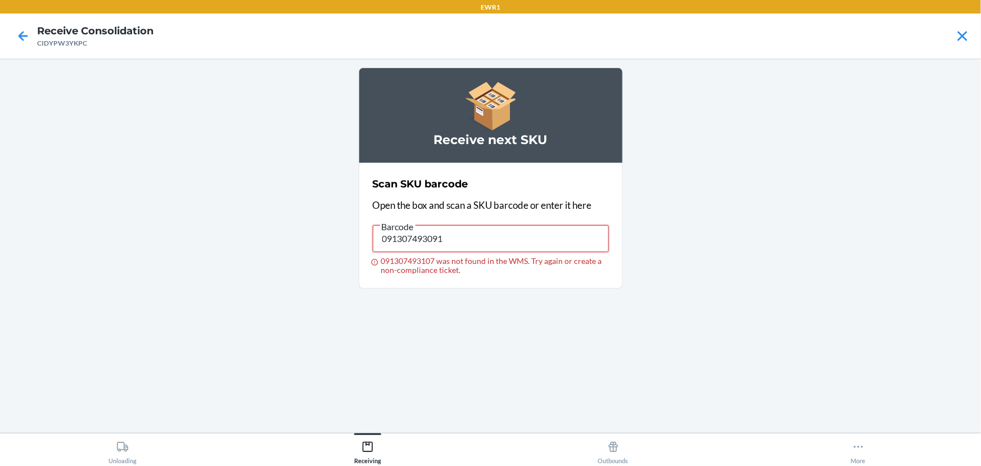
type input "091307493091"
click at [452, 242] on input "091307493091" at bounding box center [491, 238] width 236 height 27
click at [452, 242] on input "093487603109" at bounding box center [491, 238] width 236 height 27
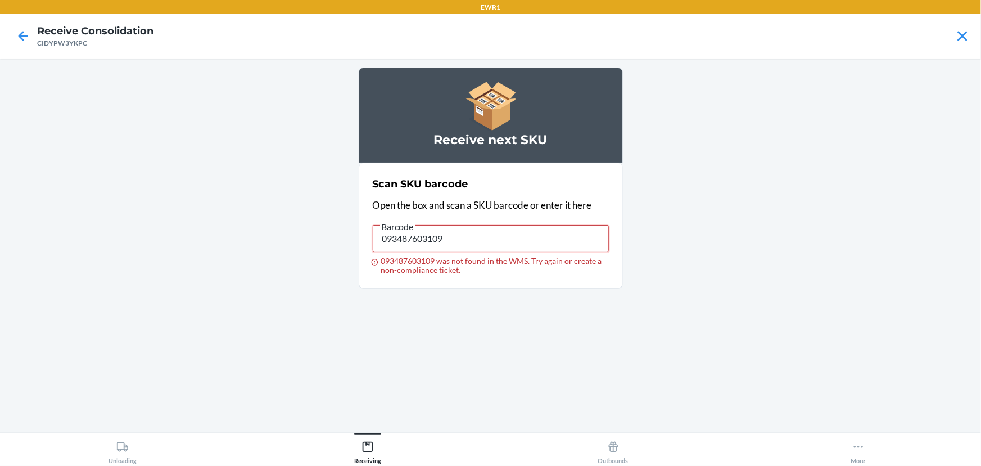
click at [422, 235] on input "093487603109" at bounding box center [491, 238] width 236 height 27
type input "[CREDIT_CARD_NUMBER]"
click at [414, 246] on input "[CREDIT_CARD_NUMBER]" at bounding box center [491, 238] width 236 height 27
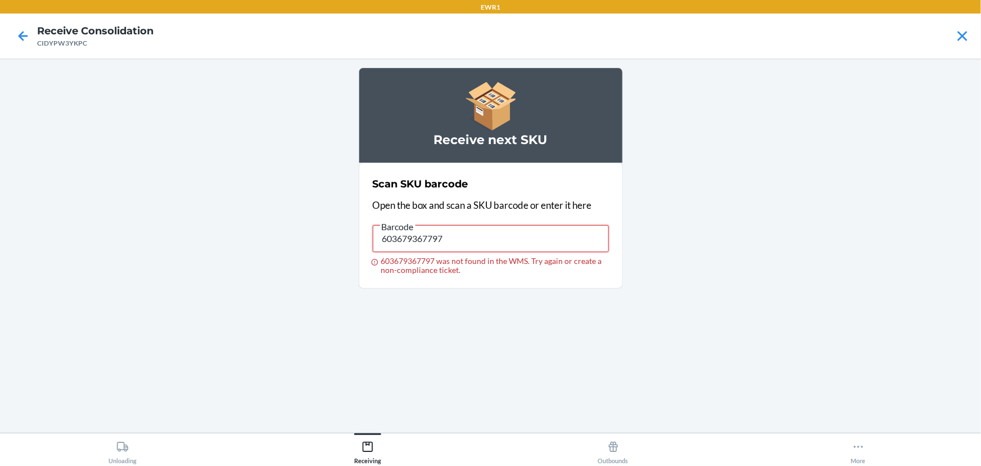
click at [421, 236] on input "603679367797" at bounding box center [491, 238] width 236 height 27
type input "603679206836"
click at [432, 240] on input "603679206836" at bounding box center [491, 238] width 236 height 27
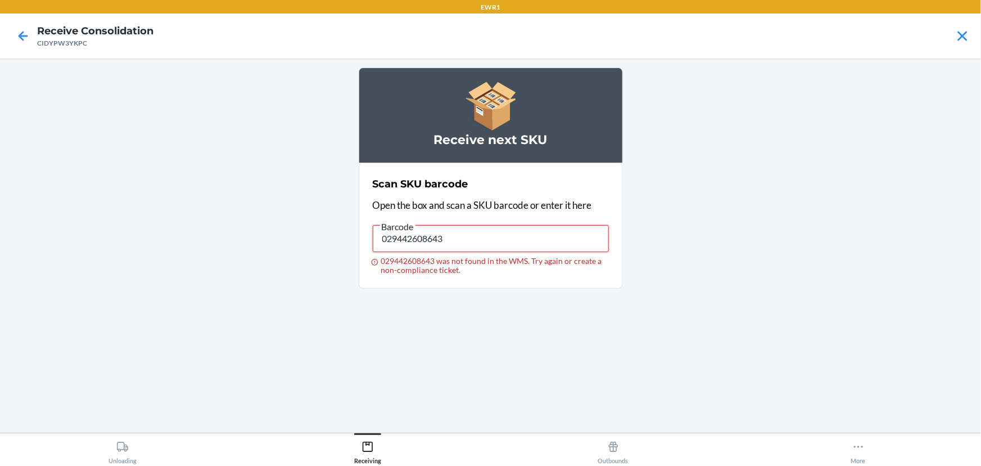
click at [386, 242] on input "029442608643" at bounding box center [491, 238] width 236 height 27
type input "603679404928"
click at [424, 245] on input "603679404928" at bounding box center [491, 238] width 236 height 27
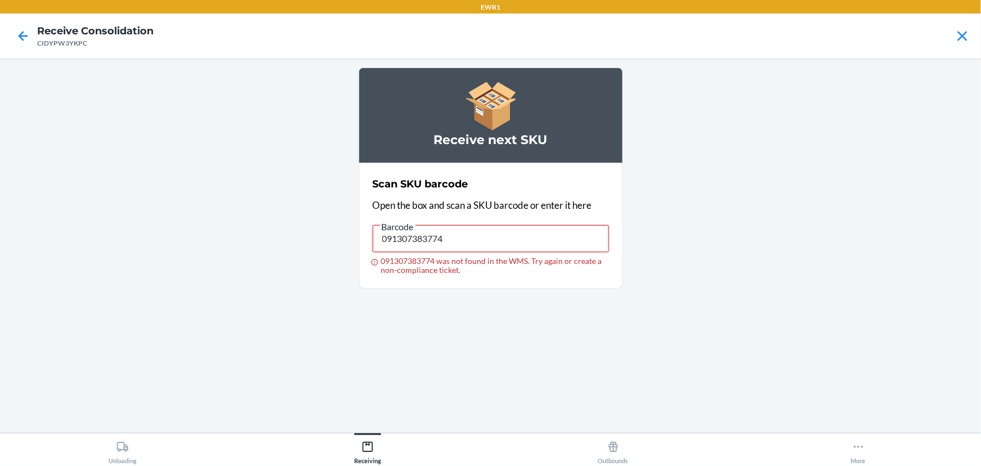
click at [420, 239] on input "091307383774" at bounding box center [491, 238] width 236 height 27
type input "603679367735"
click at [429, 238] on input "603679367735" at bounding box center [491, 238] width 236 height 27
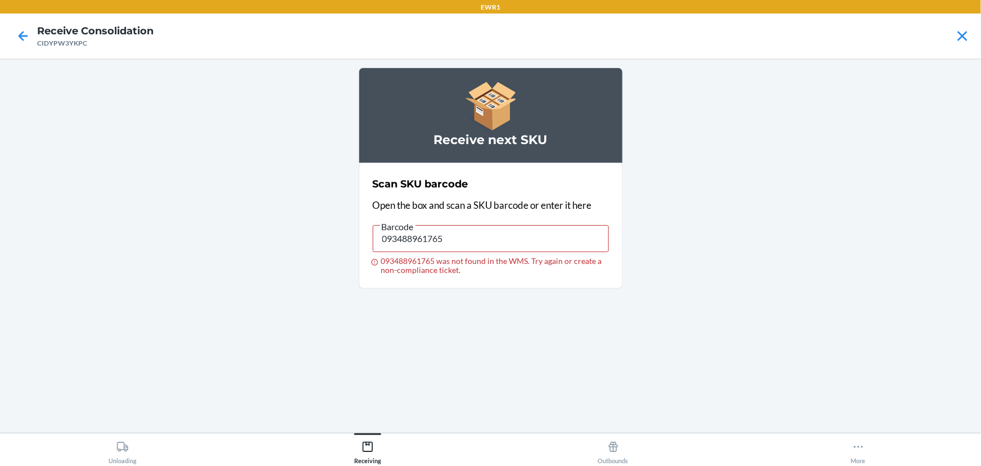
click at [405, 228] on span "Barcode" at bounding box center [397, 226] width 35 height 11
click at [405, 228] on input "093488961765" at bounding box center [491, 238] width 236 height 27
click at [405, 228] on span "Barcode" at bounding box center [397, 226] width 35 height 11
click at [405, 228] on input "093488961765" at bounding box center [491, 238] width 236 height 27
click at [411, 233] on input "093488961765" at bounding box center [491, 238] width 236 height 27
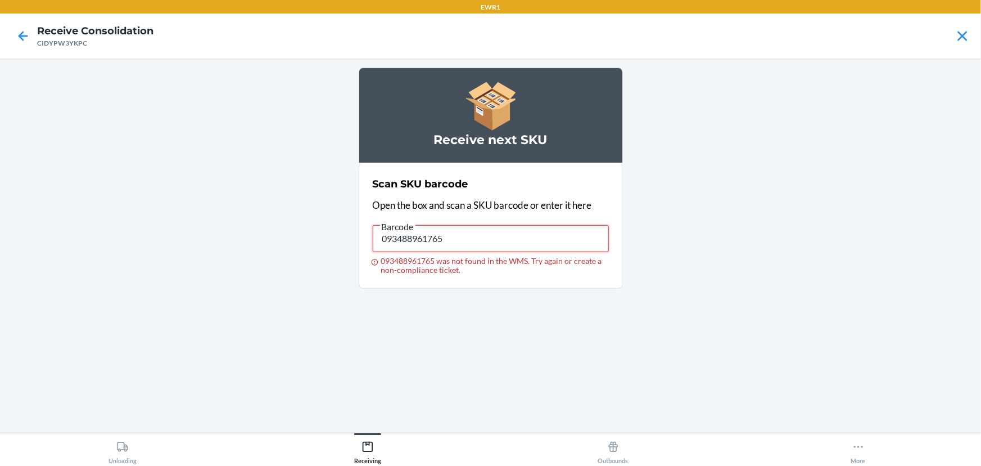
click at [411, 233] on input "093488961765" at bounding box center [491, 238] width 236 height 27
type input "091307065663"
click at [409, 231] on span "Barcode" at bounding box center [397, 226] width 35 height 11
click at [409, 231] on input "091307065663" at bounding box center [491, 238] width 236 height 27
drag, startPoint x: 410, startPoint y: 231, endPoint x: 416, endPoint y: 234, distance: 6.6
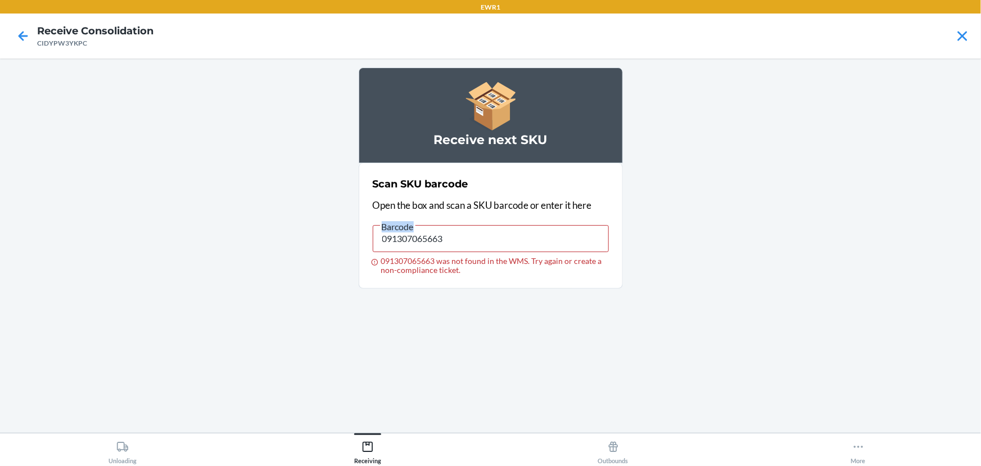
click at [411, 231] on span "Barcode" at bounding box center [397, 226] width 35 height 11
click at [411, 231] on input "091307065663" at bounding box center [491, 238] width 236 height 27
click at [418, 238] on input "091307065663" at bounding box center [491, 238] width 236 height 27
click at [420, 238] on input "091307065663" at bounding box center [491, 238] width 236 height 27
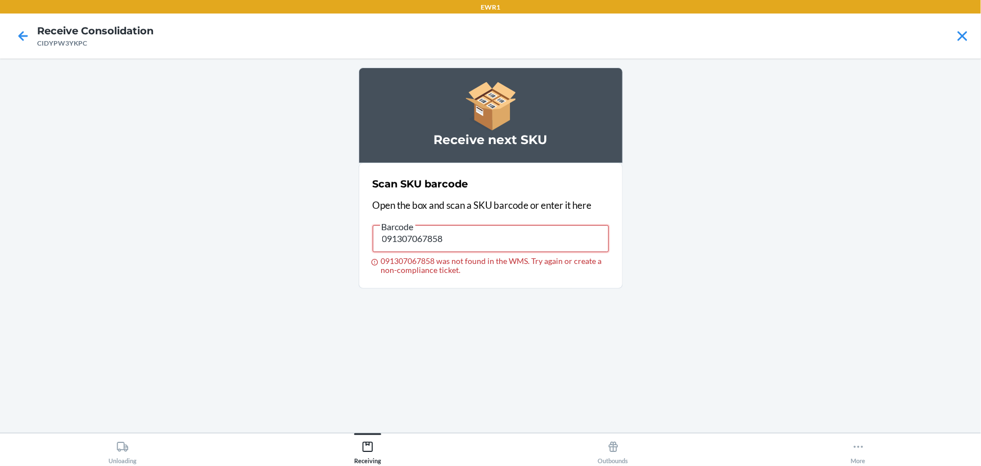
click at [384, 242] on input "091307067858" at bounding box center [491, 238] width 236 height 27
type input "091307470177"
click at [384, 236] on input "091307470177" at bounding box center [491, 238] width 236 height 27
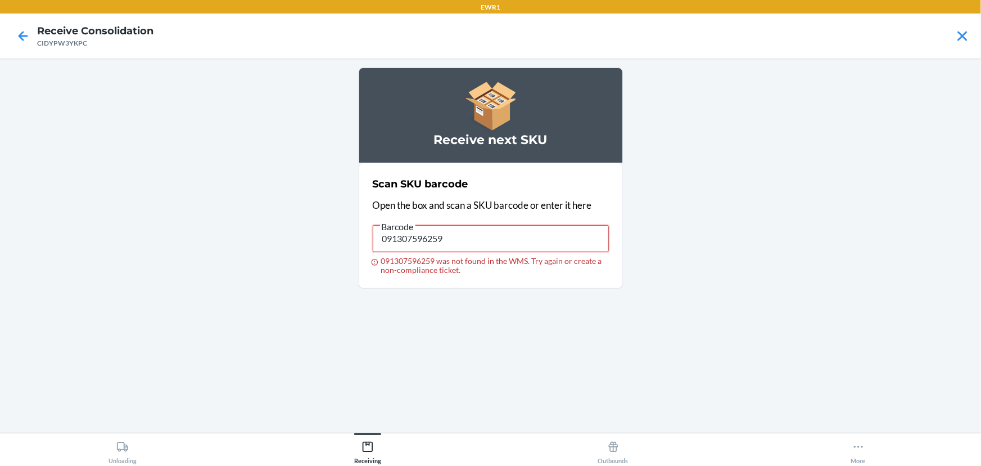
click at [412, 233] on input "091307596259" at bounding box center [491, 238] width 236 height 27
type input "719240846322"
click at [408, 242] on input "719240846322" at bounding box center [491, 238] width 236 height 27
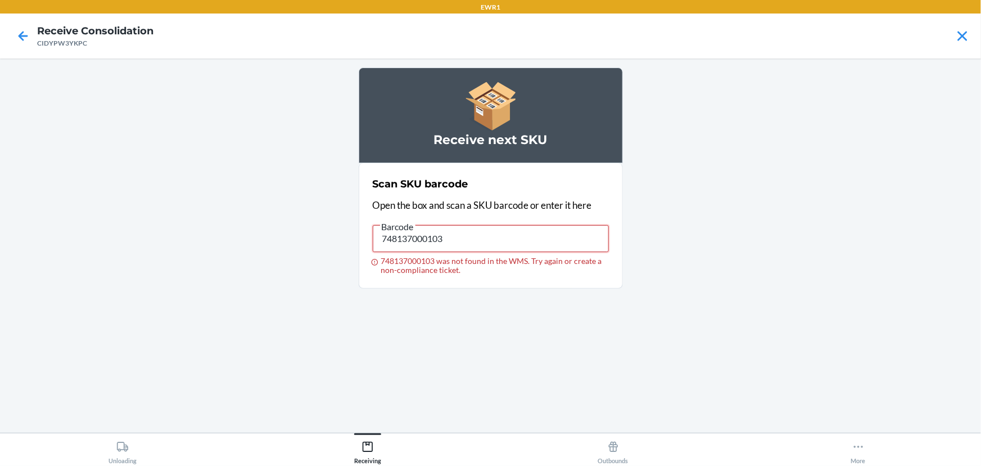
click at [413, 249] on input "748137000103" at bounding box center [491, 238] width 236 height 27
type input "093488651611"
click at [432, 231] on label "Barcode 093488651611 093488651611 was not found in the WMS. Try again or create…" at bounding box center [491, 246] width 236 height 55
click at [432, 231] on input "093488651611" at bounding box center [491, 238] width 236 height 27
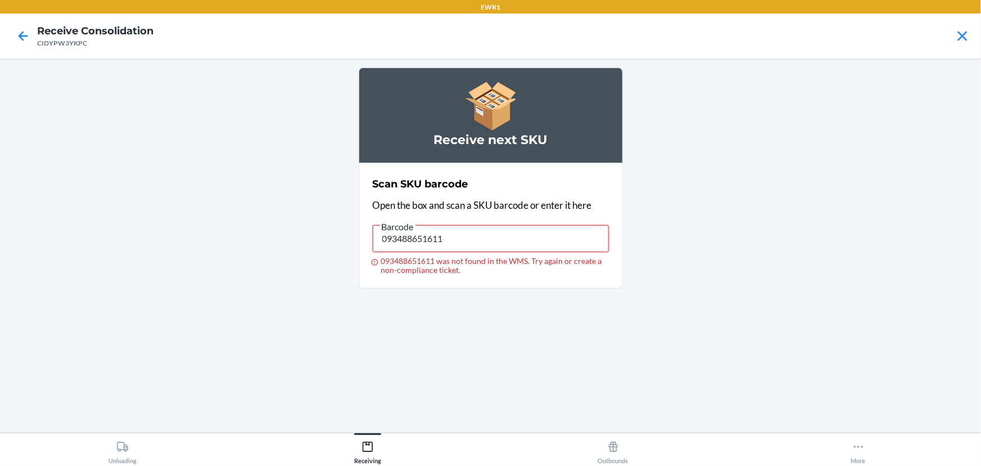
click at [432, 231] on input "093488651611" at bounding box center [491, 238] width 236 height 27
click at [418, 245] on input "091307600499" at bounding box center [491, 238] width 236 height 27
type input "091307538747"
click at [973, 47] on nav "Receive Consolidation CIDYPW3YKPC" at bounding box center [490, 35] width 981 height 45
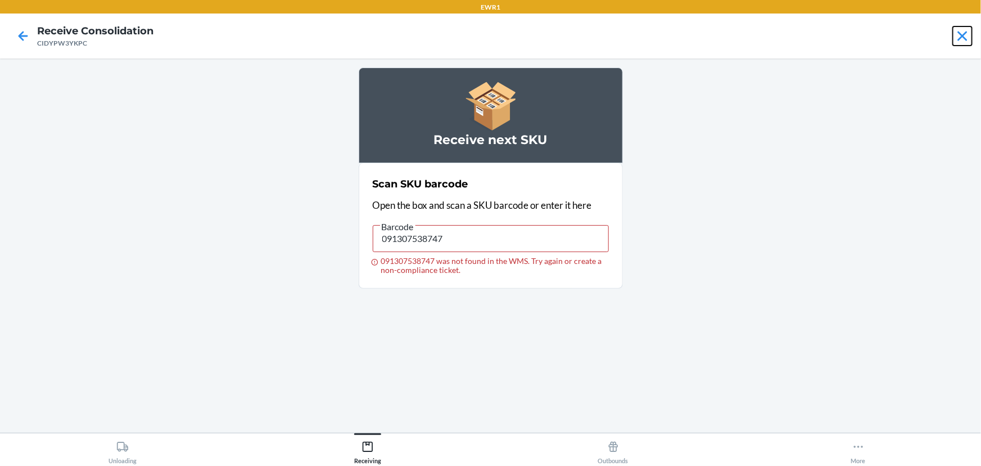
click at [967, 40] on icon at bounding box center [963, 36] width 10 height 10
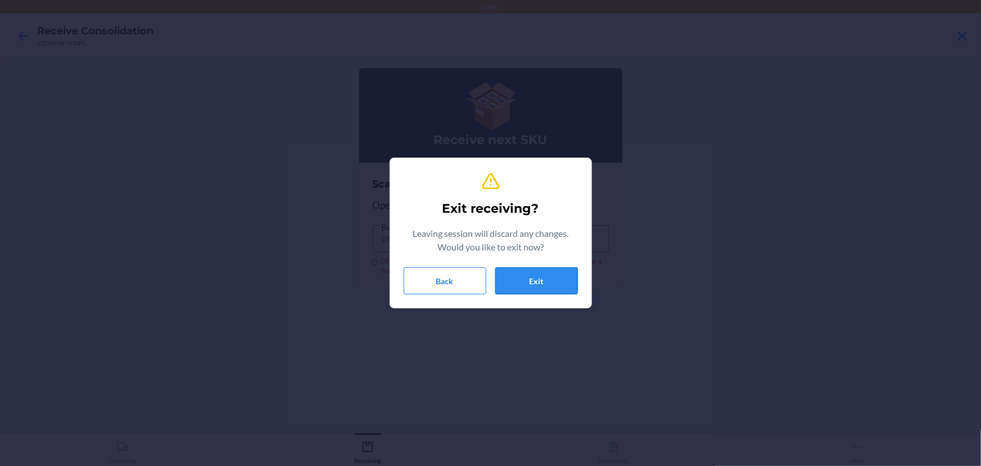
click at [531, 271] on button "Exit" at bounding box center [536, 280] width 83 height 27
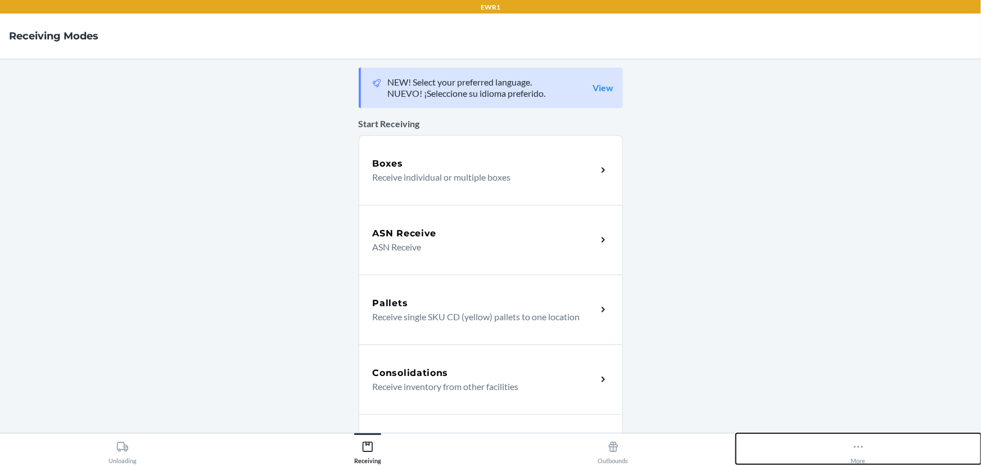
click at [827, 446] on button "More" at bounding box center [858, 448] width 245 height 31
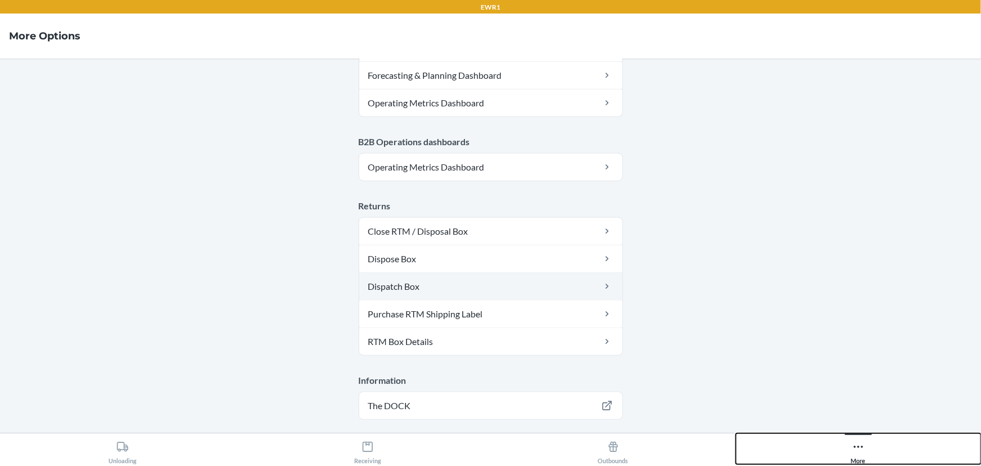
scroll to position [613, 0]
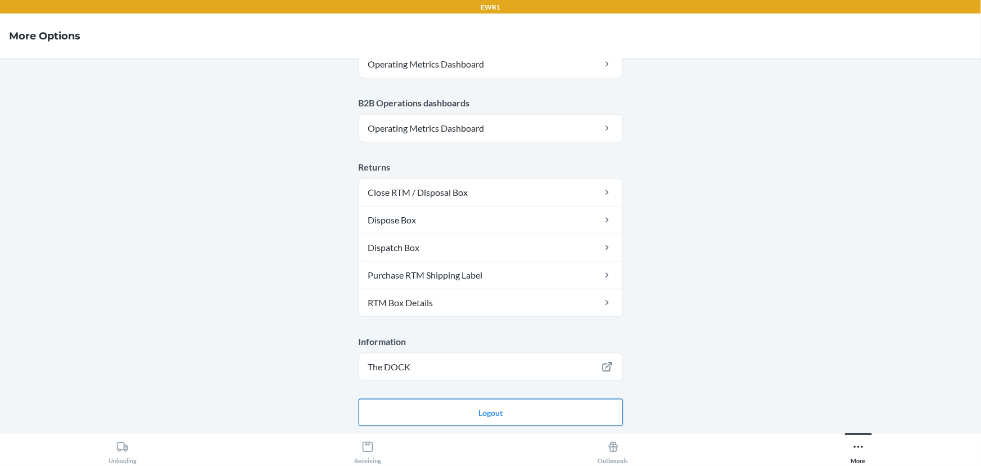
click at [429, 410] on button "Logout" at bounding box center [491, 412] width 264 height 27
